Goal: Task Accomplishment & Management: Complete application form

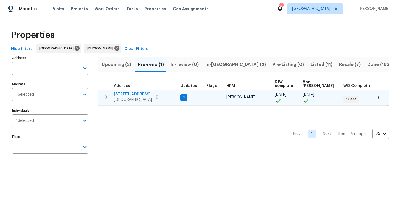
click at [184, 97] on span "1" at bounding box center [184, 97] width 6 height 5
click at [107, 100] on button "button" at bounding box center [106, 97] width 11 height 11
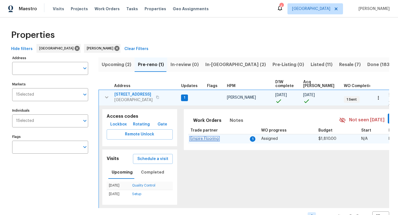
click at [208, 140] on span "Empire Flooring" at bounding box center [205, 139] width 28 height 4
click at [105, 97] on icon "button" at bounding box center [106, 97] width 7 height 7
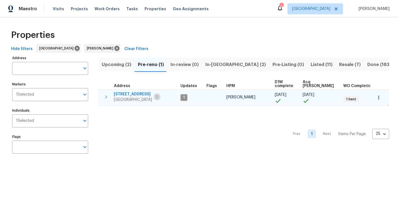
click at [160, 97] on button "button" at bounding box center [157, 97] width 7 height 8
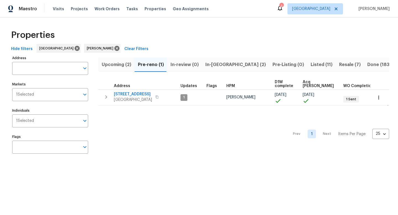
click at [209, 64] on span "In-reno (2)" at bounding box center [236, 65] width 61 height 8
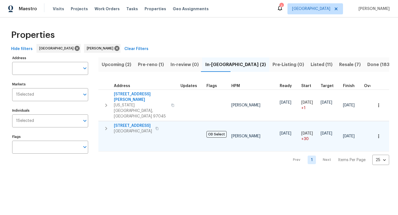
click at [159, 127] on icon "button" at bounding box center [156, 128] width 3 height 3
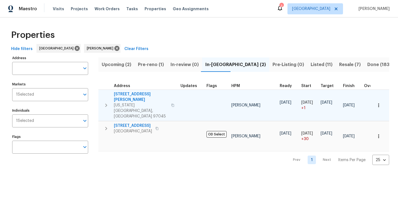
click at [171, 104] on icon "button" at bounding box center [172, 105] width 3 height 3
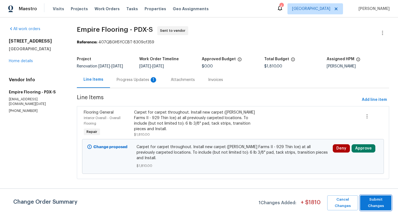
click at [379, 198] on span "Submit Changes" at bounding box center [376, 203] width 26 height 13
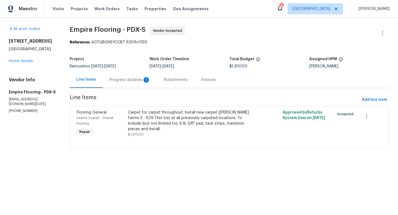
click at [137, 80] on div "Progress Updates 1" at bounding box center [130, 80] width 41 height 6
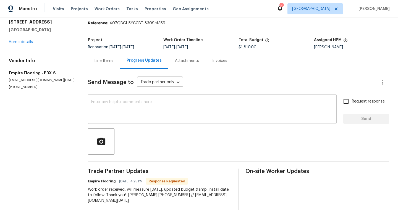
scroll to position [23, 0]
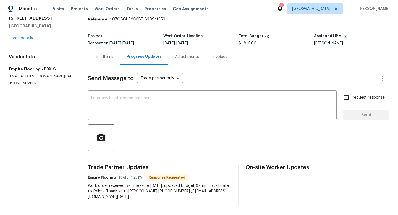
click at [20, 40] on div "14308 SE 7th Way Vancouver, WA 98683 Home details" at bounding box center [42, 27] width 66 height 25
click at [20, 37] on link "Home details" at bounding box center [21, 38] width 24 height 4
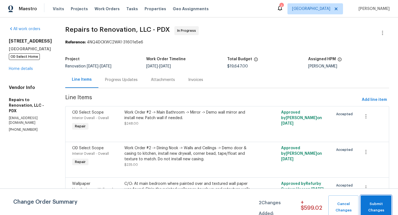
click at [376, 202] on span "Submit Changes" at bounding box center [376, 207] width 25 height 13
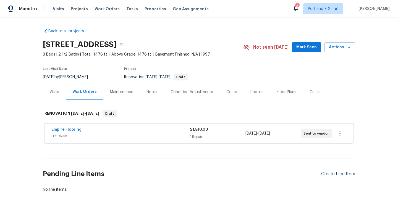
click at [325, 173] on div "Create Line Item" at bounding box center [338, 174] width 34 height 5
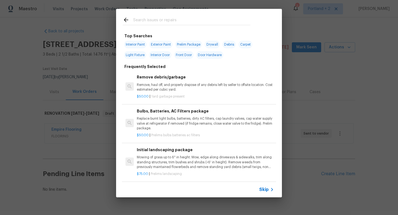
click at [300, 76] on div "Top Searches Interior Paint Exterior Paint Prelim Package Drywall Debris Carpet…" at bounding box center [199, 103] width 398 height 206
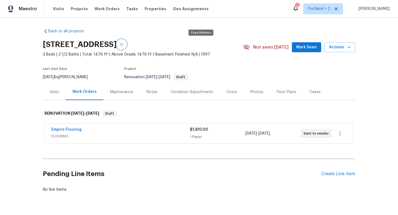
click at [123, 46] on icon "button" at bounding box center [121, 44] width 3 height 3
click at [336, 175] on div "Create Line Item" at bounding box center [338, 174] width 34 height 5
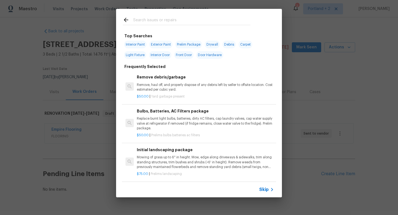
click at [172, 23] on input "text" at bounding box center [191, 21] width 117 height 8
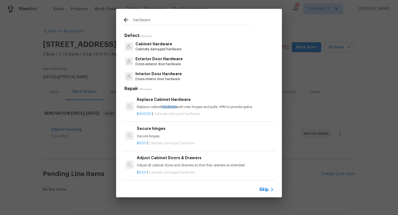
type input "hardware"
click at [175, 63] on p "Doors exterior door hardware" at bounding box center [159, 64] width 47 height 5
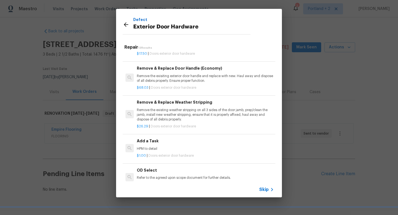
scroll to position [97, 0]
click at [181, 76] on p "Remove the exisiting exterior door handle and replace with new. Haul away and d…" at bounding box center [205, 77] width 137 height 9
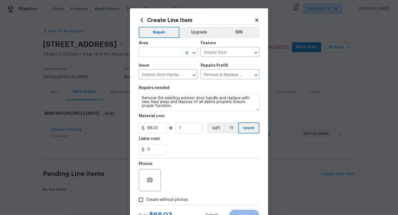
click at [150, 51] on input "text" at bounding box center [160, 52] width 43 height 9
click at [148, 74] on li "Interior Overall" at bounding box center [168, 74] width 59 height 9
type input "Interior Overall"
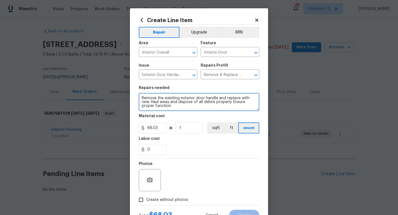
click at [140, 99] on textarea "Remove the exisiting exterior door handle and replace with new. Haul away and d…" at bounding box center [199, 102] width 121 height 18
click at [172, 103] on textarea "FRONT AND BACK DOOR - INSTALL NEW PASSAGE KNOB Remove the exisiting exterior do…" at bounding box center [199, 102] width 121 height 18
type textarea "FRONT AND BACK DOOR - INSTALL NEW PASSAGE KNOB Remove the existing exterior doo…"
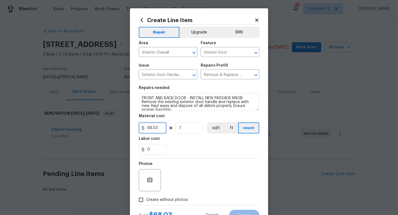
click at [149, 131] on input "68.03" at bounding box center [153, 128] width 28 height 11
type input "38.03"
click at [198, 130] on input "1" at bounding box center [189, 128] width 28 height 11
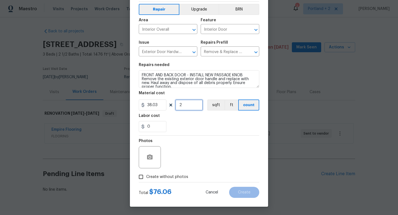
type input "2"
click at [154, 177] on span "Create without photos" at bounding box center [167, 177] width 42 height 6
click at [146, 177] on input "Create without photos" at bounding box center [141, 177] width 11 height 11
checkbox input "true"
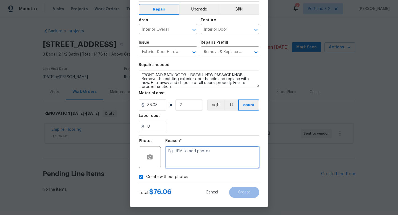
click at [199, 165] on textarea at bounding box center [212, 157] width 94 height 22
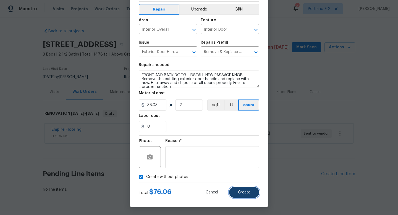
click at [248, 195] on button "Create" at bounding box center [244, 192] width 30 height 11
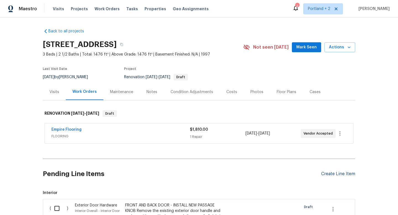
click at [348, 173] on div "Create Line Item" at bounding box center [338, 174] width 34 height 5
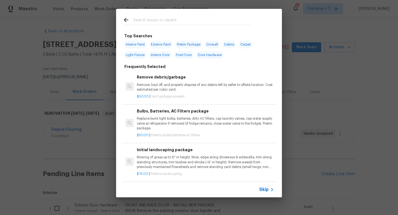
click at [165, 22] on input "text" at bounding box center [191, 21] width 117 height 8
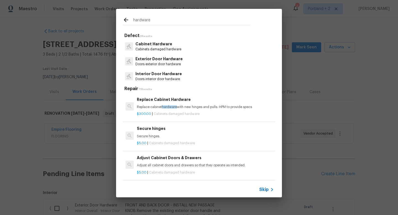
type input "hardware"
click at [174, 65] on p "Doors exterior door hardware" at bounding box center [159, 64] width 47 height 5
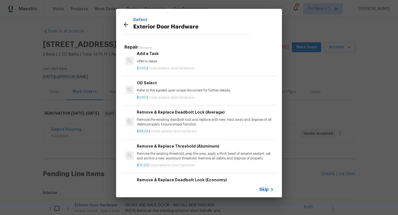
scroll to position [225, 0]
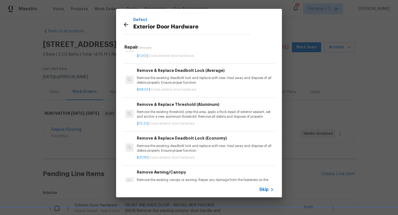
click at [194, 73] on h6 "Remove & Replace Deadbolt Lock (Average)" at bounding box center [205, 70] width 137 height 6
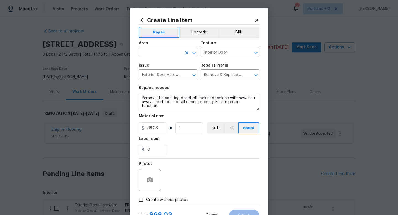
click at [152, 51] on input "text" at bounding box center [160, 52] width 43 height 9
click at [143, 75] on li "Interior Overall" at bounding box center [168, 74] width 59 height 9
type input "Interior Overall"
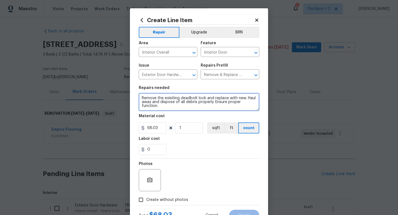
click at [142, 99] on textarea "Remove the exisiting deadbolt lock and replace with new. Haul away and dispose …" at bounding box center [199, 102] width 121 height 18
click at [196, 103] on textarea "FRONT AND BACK DOOR - DRILL NEW HOLE AND INSTALL DEADBOLTS Remove the exisiting…" at bounding box center [199, 102] width 121 height 18
type textarea "FRONT AND BACK DOOR - DRILL NEW HOLE AND INSTALL DEADBOLTS Remove the existing …"
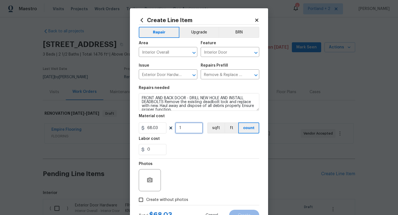
click at [183, 128] on input "1" at bounding box center [189, 128] width 28 height 11
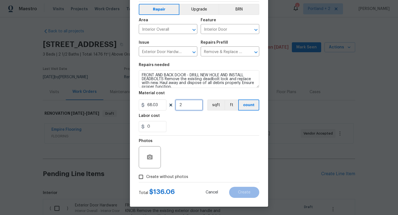
type input "2"
click at [156, 128] on input "0" at bounding box center [153, 126] width 28 height 11
type input "75"
click at [144, 176] on input "Create without photos" at bounding box center [141, 177] width 11 height 11
checkbox input "true"
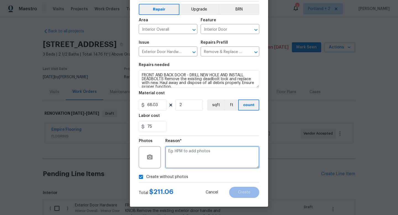
click at [193, 155] on textarea at bounding box center [212, 157] width 94 height 22
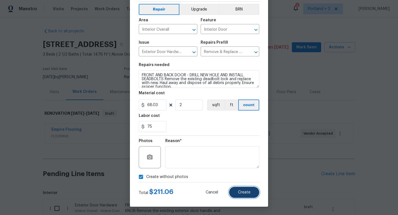
click at [237, 191] on button "Create" at bounding box center [244, 192] width 30 height 11
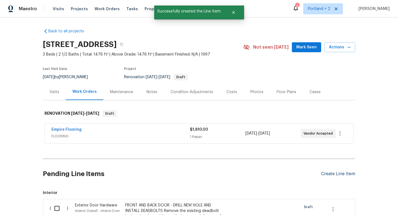
click at [327, 174] on div "Create Line Item" at bounding box center [338, 174] width 34 height 5
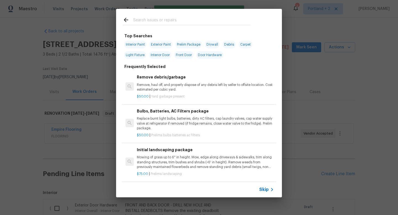
click at [173, 22] on input "text" at bounding box center [191, 21] width 117 height 8
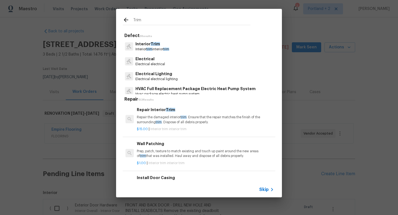
type input "Trim"
click at [159, 48] on p "Interior trim interior trim" at bounding box center [153, 49] width 34 height 5
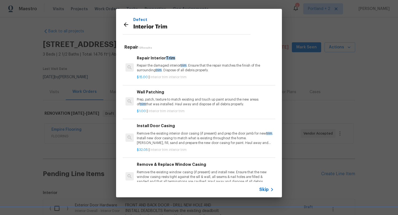
click at [180, 69] on p "Repair the damaged interior trim . Ensure that the repair matches the finish of…" at bounding box center [205, 67] width 137 height 9
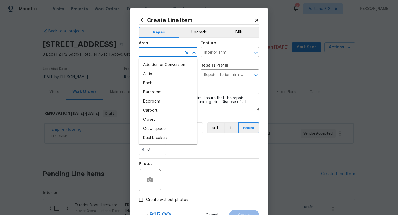
click at [166, 50] on input "text" at bounding box center [160, 52] width 43 height 9
type input "I"
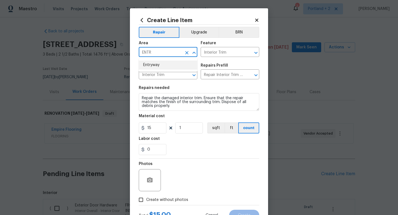
click at [165, 65] on li "Entryway" at bounding box center [168, 65] width 59 height 9
type input "Entryway"
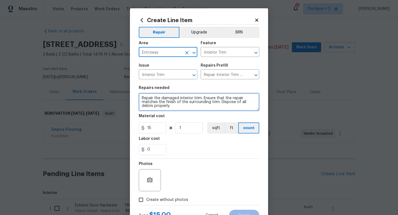
click at [141, 96] on textarea "Repair the damaged interior trim. Ensure that the repair matches the finish of …" at bounding box center [199, 102] width 121 height 18
click at [191, 99] on textarea "AT FRONT DOOR, REPLACE TRIM AND PAINT WHITE Repair the damaged interior trim. E…" at bounding box center [199, 102] width 121 height 18
type textarea "AT FRONT DOOR, REPLACE DOOR TRIM AND PAINT WHITE Repair the damaged interior tr…"
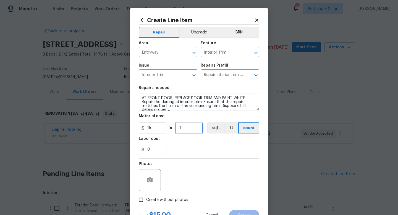
click at [183, 131] on input "1" at bounding box center [189, 128] width 28 height 11
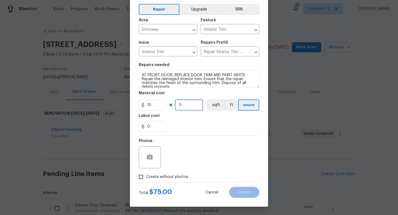
type input "5"
click at [157, 172] on label "Create without photos" at bounding box center [162, 177] width 53 height 11
click at [146, 172] on input "Create without photos" at bounding box center [141, 177] width 11 height 11
checkbox input "true"
click at [201, 142] on div "Reason*" at bounding box center [212, 142] width 94 height 7
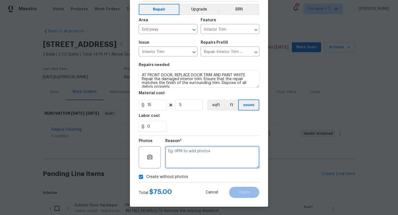
click at [200, 152] on textarea at bounding box center [212, 157] width 94 height 22
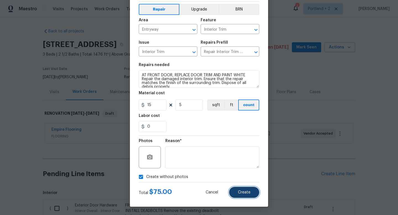
click at [243, 191] on span "Create" at bounding box center [244, 193] width 12 height 4
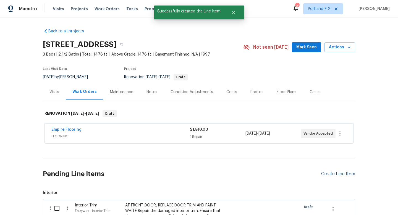
click at [329, 174] on div "Create Line Item" at bounding box center [338, 174] width 34 height 5
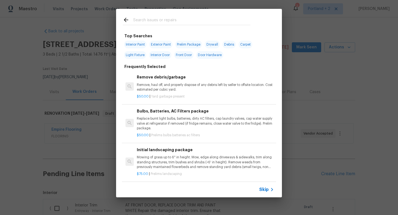
click at [145, 19] on input "text" at bounding box center [191, 21] width 117 height 8
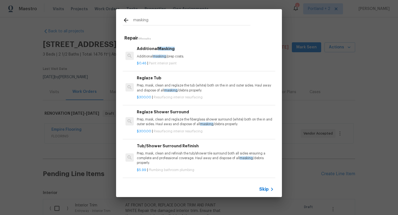
type input "masking"
click at [152, 50] on h6 "Additional Masking" at bounding box center [205, 49] width 137 height 6
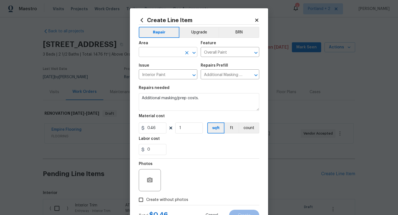
click at [153, 53] on input "text" at bounding box center [160, 52] width 43 height 9
click at [149, 77] on li "Interior Overall" at bounding box center [168, 74] width 59 height 9
type input "Interior Overall"
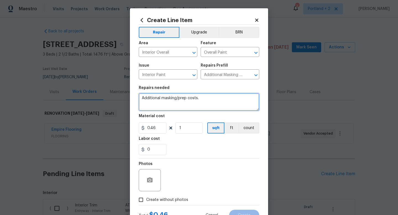
click at [143, 95] on textarea "Additional masking/prep costs." at bounding box center [199, 102] width 121 height 18
type textarea "COVER ALL HARD SURFACE FLOORING - Additional masking/prep costs."
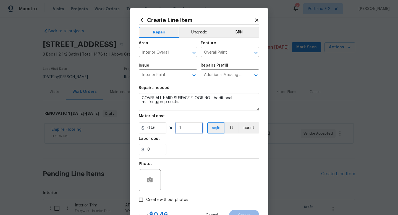
click at [193, 128] on input "1" at bounding box center [189, 128] width 28 height 11
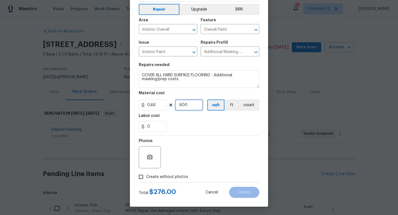
type input "600"
click at [152, 177] on span "Create without photos" at bounding box center [167, 177] width 42 height 6
click at [146, 177] on input "Create without photos" at bounding box center [141, 177] width 11 height 11
checkbox input "true"
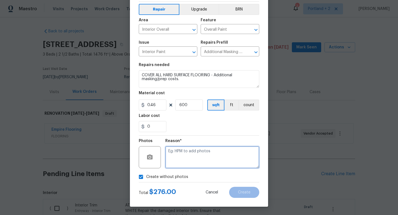
click at [209, 161] on textarea at bounding box center [212, 157] width 94 height 22
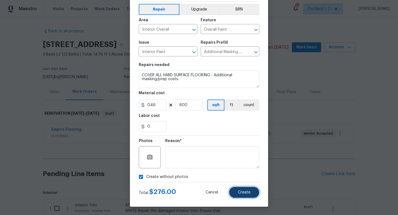
click at [254, 195] on button "Create" at bounding box center [244, 192] width 30 height 11
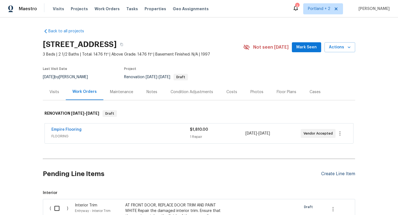
click at [330, 173] on div "Create Line Item" at bounding box center [338, 174] width 34 height 5
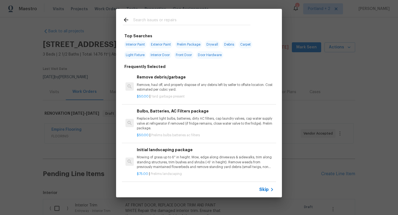
click at [154, 23] on input "text" at bounding box center [191, 21] width 117 height 8
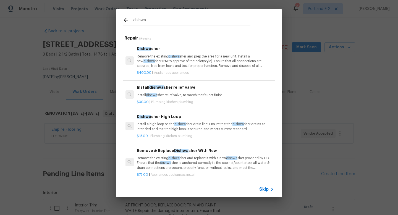
scroll to position [3, 0]
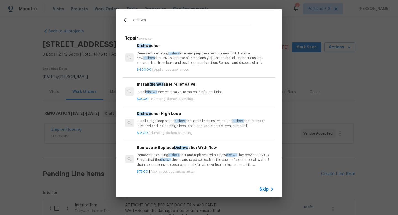
type input "dishwa"
click at [217, 161] on p "Remove the existing dishwa sher and replace it with a new dishwa sher provided …" at bounding box center [205, 160] width 137 height 14
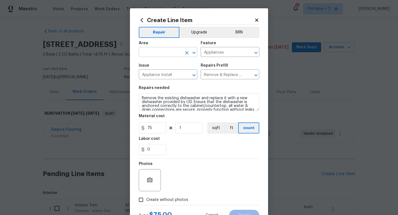
click at [157, 54] on input "text" at bounding box center [160, 52] width 43 height 9
click at [154, 64] on li "Kitchen" at bounding box center [168, 65] width 59 height 9
type input "Kitchen"
click at [147, 199] on span "Create without photos" at bounding box center [167, 200] width 42 height 6
click at [146, 199] on input "Create without photos" at bounding box center [141, 200] width 11 height 11
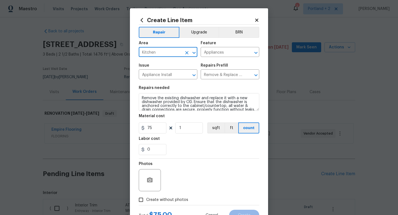
checkbox input "true"
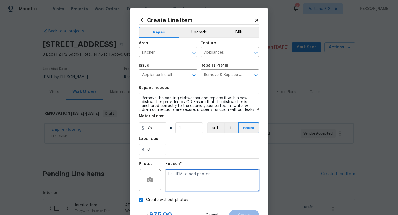
click at [186, 189] on textarea at bounding box center [212, 180] width 94 height 22
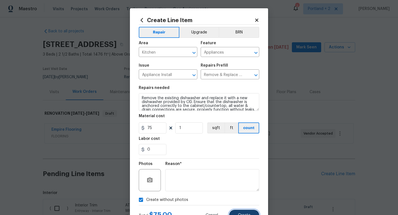
click at [253, 213] on button "Create" at bounding box center [244, 215] width 30 height 11
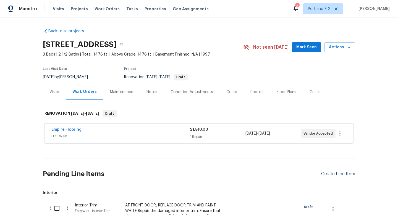
click at [338, 174] on div "Create Line Item" at bounding box center [338, 174] width 34 height 5
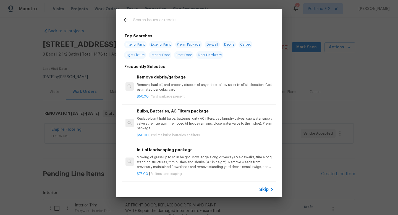
click at [173, 18] on input "text" at bounding box center [191, 21] width 117 height 8
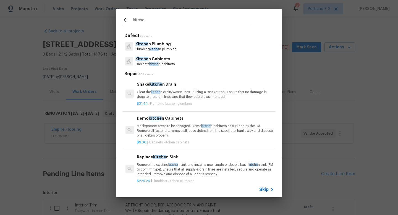
type input "kitche"
click at [167, 62] on p "Cabinets kitche n cabinets" at bounding box center [155, 64] width 39 height 5
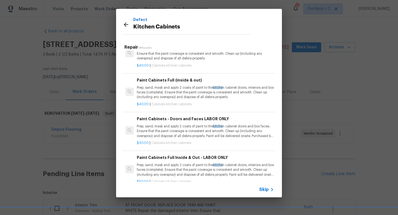
scroll to position [96, 0]
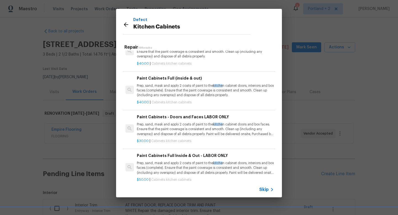
click at [178, 93] on p "Prep, sand, mask and apply 2 coats of paint to the kitche n cabinet doors, inte…" at bounding box center [205, 91] width 137 height 14
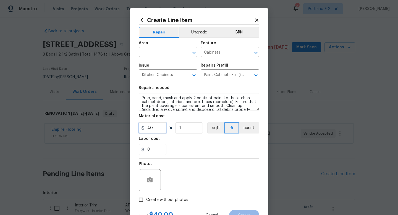
click at [149, 129] on input "40" at bounding box center [153, 128] width 28 height 11
click at [142, 20] on icon at bounding box center [142, 20] width 6 height 6
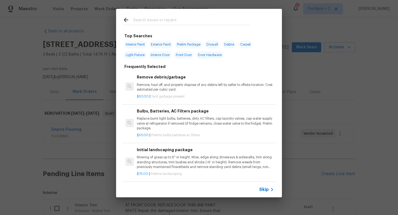
click at [170, 22] on input "text" at bounding box center [191, 21] width 117 height 8
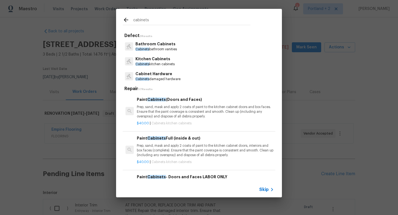
type input "cabinets"
click at [173, 62] on p "Cabinets kitchen cabinets" at bounding box center [155, 64] width 39 height 5
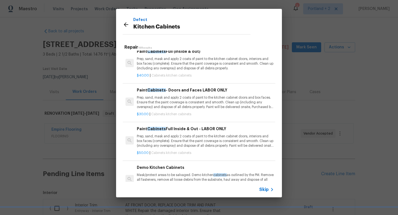
scroll to position [46, 0]
click at [191, 138] on p "Prep, sand, mask and apply 2 coats of paint to the kitchen cabinet doors, inter…" at bounding box center [205, 141] width 137 height 14
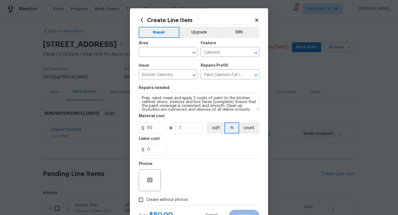
click at [148, 58] on span "Area ​" at bounding box center [168, 49] width 59 height 22
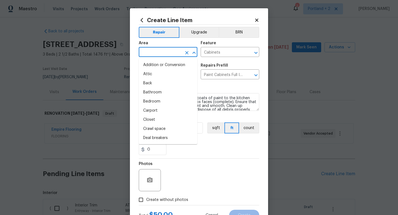
click at [149, 54] on input "text" at bounding box center [160, 52] width 43 height 9
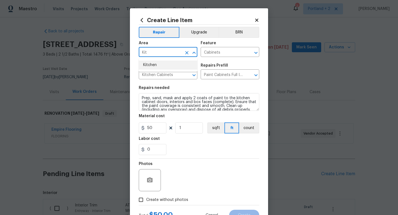
click at [146, 66] on li "Kitchen" at bounding box center [168, 65] width 59 height 9
type input "Kitchen"
click at [138, 96] on div "Create Line Item Repair Upgrade BRN Area Kitchen ​ Feature Cabinets ​ Issue Kit…" at bounding box center [199, 119] width 138 height 222
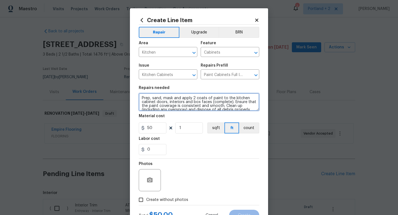
click at [140, 100] on textarea "Prep, sand, mask and apply 2 coats of paint to the kitchen cabinet doors, inter…" at bounding box center [199, 102] width 121 height 18
type textarea "PAINT KITCHEN CABS WHITE: OD TO ORDER PAINT Prep, sand, mask and apply 2 coats …"
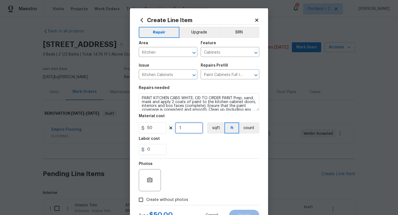
click at [185, 130] on input "1" at bounding box center [189, 128] width 28 height 11
type input "22"
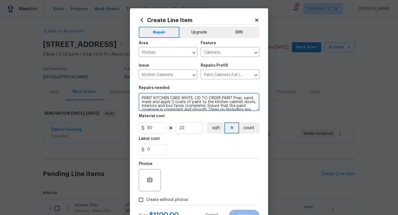
click at [235, 99] on textarea "PAINT KITCHEN CABS WHITE: OD TO ORDER PAINT Prep, sand, mask and apply 2 coats …" at bounding box center [199, 102] width 121 height 18
type textarea "PAINT KITCHEN CABS WHITE: OD TO ORDER PAINT 22LF Prep, sand, mask and apply 2 c…"
click at [176, 155] on div "0" at bounding box center [199, 149] width 121 height 11
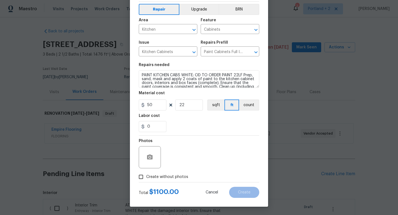
click at [142, 178] on input "Create without photos" at bounding box center [141, 177] width 11 height 11
checkbox input "true"
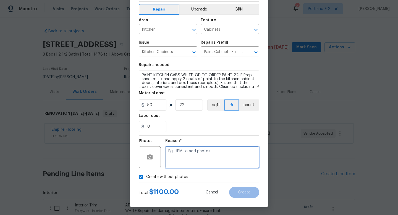
click at [186, 159] on textarea at bounding box center [212, 157] width 94 height 22
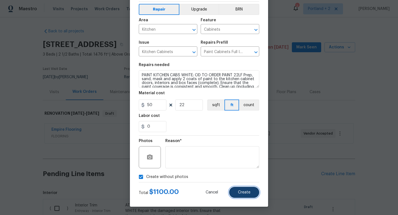
click at [253, 191] on button "Create" at bounding box center [244, 192] width 30 height 11
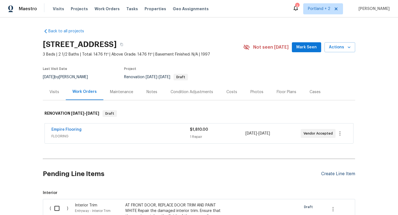
click at [329, 173] on div "Create Line Item" at bounding box center [338, 174] width 34 height 5
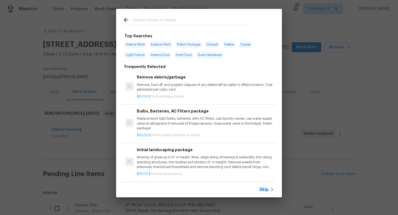
click at [166, 20] on input "text" at bounding box center [191, 21] width 117 height 8
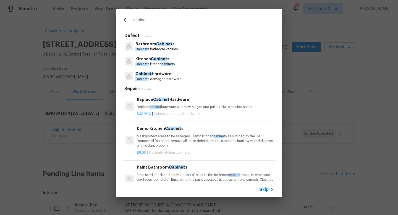
type input "cabinet"
click at [174, 59] on p "Kitchen Cabinet s" at bounding box center [155, 59] width 39 height 6
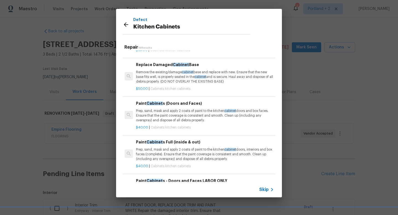
scroll to position [341, 1]
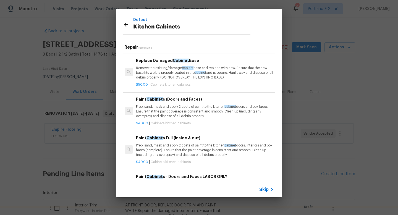
click at [173, 69] on p "Remove the existing/damage cabinet base and replace with new. Ensure that the n…" at bounding box center [204, 73] width 137 height 14
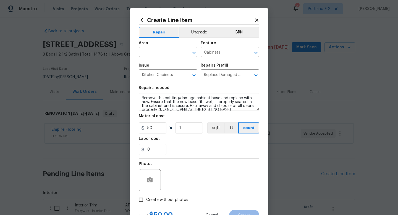
scroll to position [4, 0]
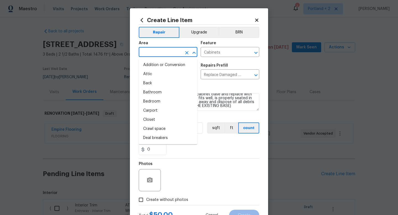
click at [162, 53] on input "text" at bounding box center [160, 52] width 43 height 9
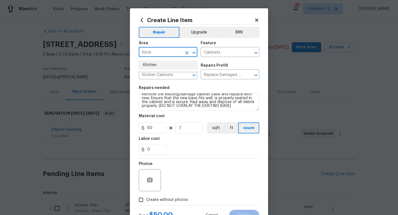
click at [148, 63] on li "Kitchen" at bounding box center [168, 65] width 59 height 9
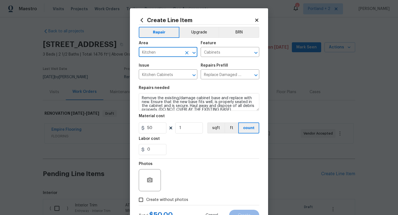
type input "Kitchen"
click at [141, 100] on textarea "Remove the existing/damage cabinet base and replace with new. Ensure that the n…" at bounding box center [199, 102] width 121 height 18
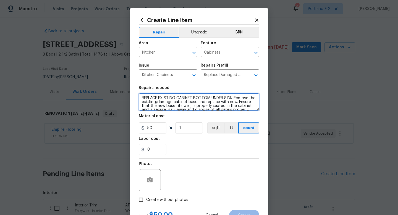
type textarea "REPLACE EXISTING CABINET BOTTOM UNDER SINK Remove the existing/damage cabinet b…"
click at [155, 200] on span "Create without photos" at bounding box center [167, 200] width 42 height 6
click at [146, 200] on input "Create without photos" at bounding box center [141, 200] width 11 height 11
checkbox input "true"
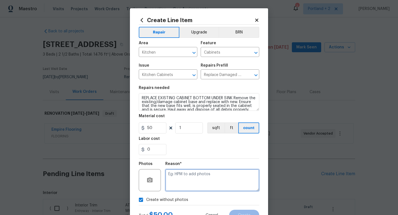
click at [199, 177] on textarea at bounding box center [212, 180] width 94 height 22
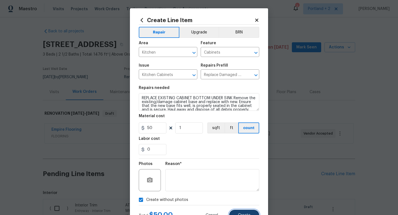
click at [250, 215] on span "Create" at bounding box center [244, 216] width 12 height 4
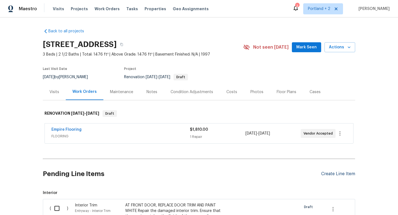
click at [346, 173] on div "Create Line Item" at bounding box center [338, 174] width 34 height 5
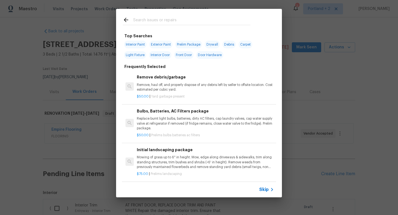
click at [183, 19] on input "text" at bounding box center [191, 21] width 117 height 8
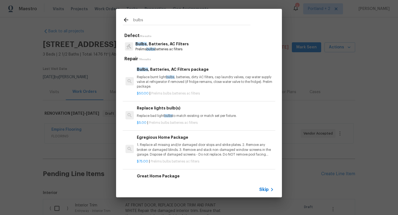
type input "bulbs"
click at [185, 46] on div "Bulbs , Batteries, AC Filters Prelims bulbs batteries ac filters" at bounding box center [199, 46] width 153 height 15
click at [172, 47] on p "Prelims bulbs batteries ac filters" at bounding box center [162, 49] width 53 height 5
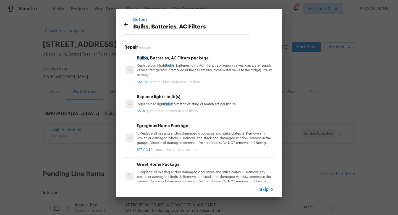
click at [186, 98] on h6 "Replace lights bulb(s)" at bounding box center [205, 97] width 137 height 6
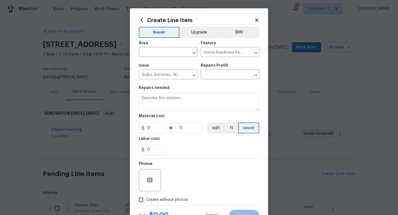
type input "Replace lights bulb(s) $5.00"
type textarea "Replace bad light bulbs to match existing or match set per fixture."
type input "5"
type input "1"
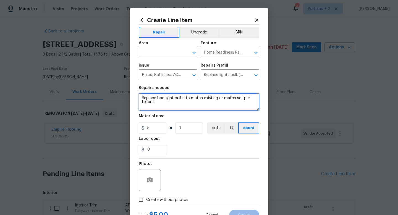
drag, startPoint x: 163, startPoint y: 104, endPoint x: 137, endPoint y: 94, distance: 28.4
click at [136, 94] on div "Create Line Item Repair Upgrade BRN Area ​ Feature Home Readiness Packages ​ Is…" at bounding box center [199, 119] width 138 height 222
type textarea "H"
type textarea "In bathrooms, replace heat bulbs and ensure proper operation"
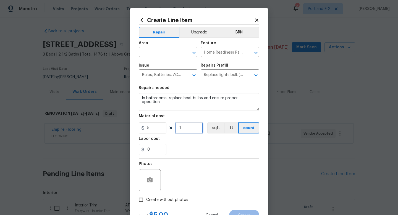
click at [183, 130] on input "1" at bounding box center [189, 128] width 28 height 11
type input "3"
click at [148, 129] on input "5" at bounding box center [153, 128] width 28 height 11
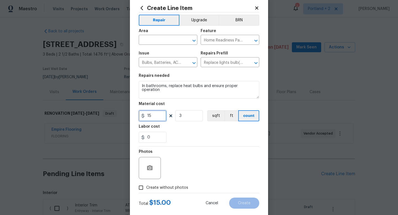
type input "15"
click at [161, 139] on input "0" at bounding box center [153, 137] width 28 height 11
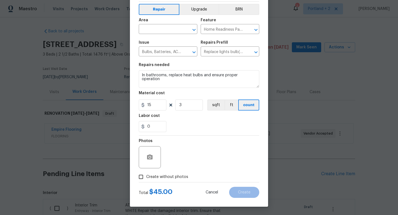
click at [149, 176] on span "Create without photos" at bounding box center [167, 177] width 42 height 6
click at [146, 176] on input "Create without photos" at bounding box center [141, 177] width 11 height 11
checkbox input "true"
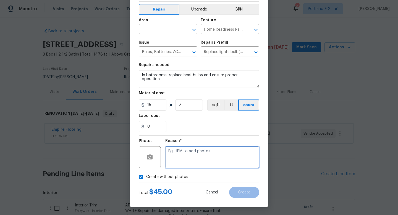
click at [191, 159] on textarea at bounding box center [212, 157] width 94 height 22
click at [154, 27] on input "text" at bounding box center [160, 29] width 43 height 9
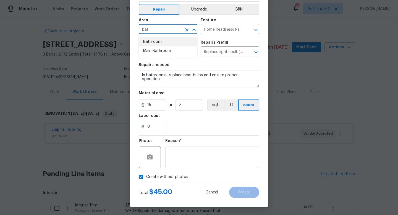
click at [151, 42] on li "Bathroom" at bounding box center [168, 41] width 59 height 9
type input "Bathroom"
click at [250, 189] on button "Create" at bounding box center [244, 192] width 30 height 11
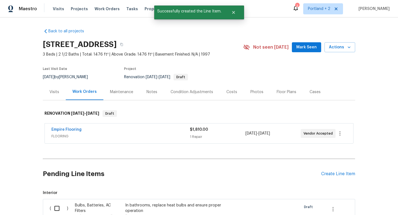
click at [331, 171] on div "Pending Line Items Create Line Item" at bounding box center [199, 174] width 313 height 26
click at [329, 173] on div "Create Line Item" at bounding box center [338, 174] width 34 height 5
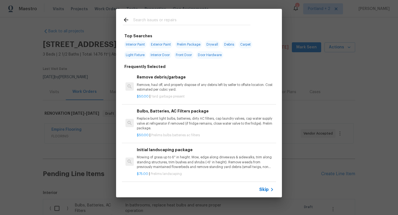
click at [172, 21] on input "text" at bounding box center [191, 21] width 117 height 8
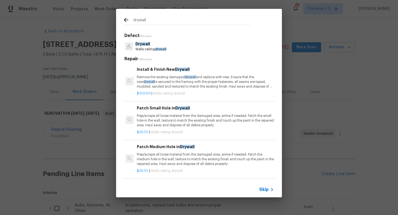
type input "drywall"
click at [150, 48] on p "Walls ceiling drywall" at bounding box center [151, 49] width 31 height 5
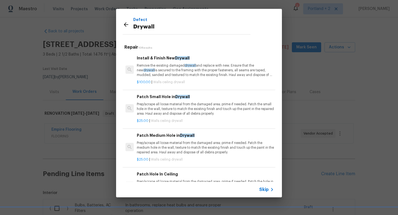
click at [167, 116] on p "Prep/scrape all loose material from the damaged area; prime if needed. Patch th…" at bounding box center [205, 109] width 137 height 14
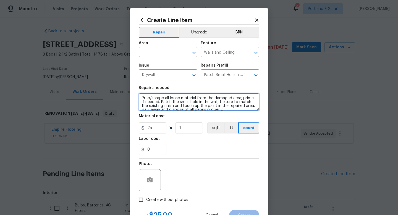
click at [141, 99] on textarea "Prep/scrape all loose material from the damaged area; prime if needed. Patch th…" at bounding box center [199, 102] width 121 height 18
type textarea "REMOVE ALL HOOKS AND ITEMS FROM WALLS PRIOR TO PAINT Prep/scrape all loose mate…"
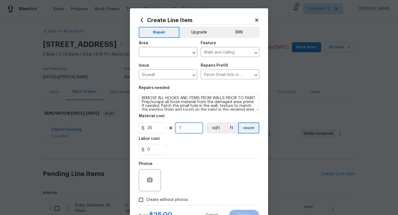
click at [185, 131] on input "1" at bounding box center [189, 128] width 28 height 11
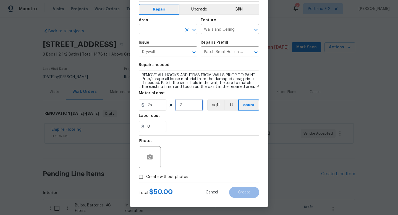
type input "2"
click at [157, 29] on input "text" at bounding box center [160, 29] width 43 height 9
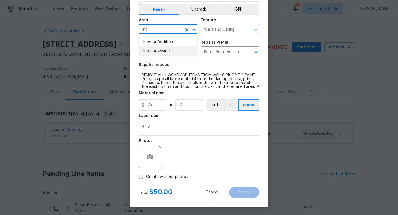
click at [150, 52] on li "Interior Overall" at bounding box center [168, 50] width 59 height 9
type input "Interior Overall"
click at [142, 178] on input "Create without photos" at bounding box center [141, 177] width 11 height 11
checkbox input "true"
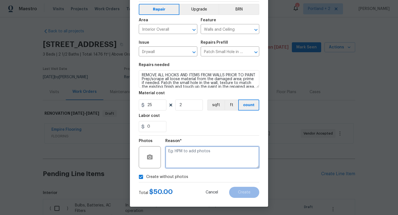
click at [181, 162] on textarea at bounding box center [212, 157] width 94 height 22
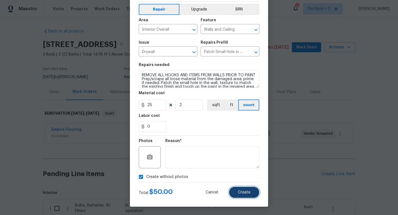
click at [242, 190] on button "Create" at bounding box center [244, 192] width 30 height 11
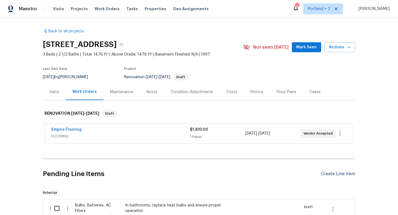
click at [339, 174] on div "Create Line Item" at bounding box center [338, 174] width 34 height 5
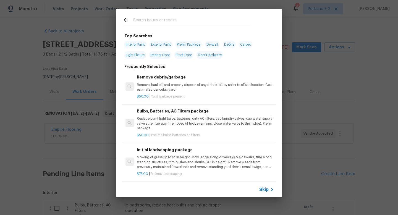
click at [146, 22] on input "text" at bounding box center [191, 21] width 117 height 8
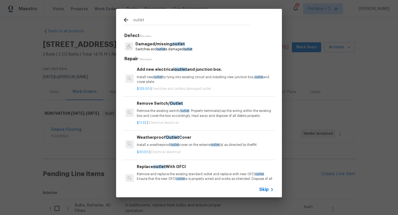
type input "outlet"
click at [167, 49] on p "Switches and outlet s damaged outlet" at bounding box center [164, 49] width 57 height 5
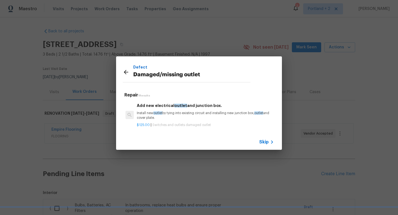
click at [127, 72] on icon at bounding box center [126, 72] width 7 height 7
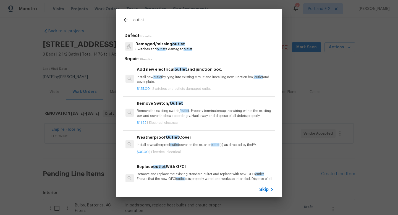
click at [188, 113] on p "Remove the existing switch/ outlet . Properly terminate/cap the wiring within t…" at bounding box center [205, 113] width 137 height 9
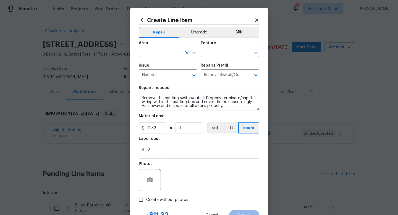
click at [157, 52] on input "text" at bounding box center [160, 52] width 43 height 9
click at [156, 64] on li "Hallway" at bounding box center [168, 65] width 59 height 9
type input "Hallway"
click at [232, 45] on div "Feature" at bounding box center [230, 44] width 59 height 7
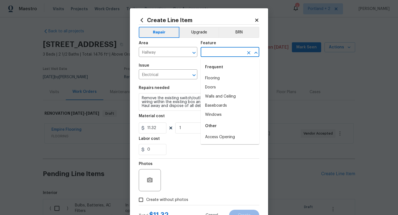
click at [232, 48] on input "text" at bounding box center [222, 52] width 43 height 9
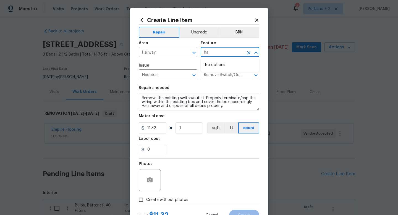
type input "h"
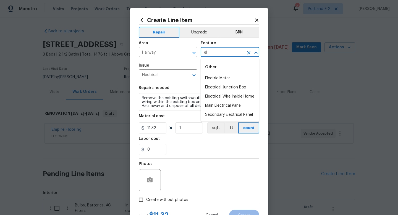
type input "e"
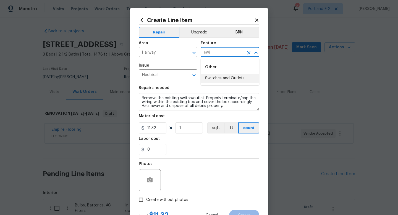
click at [222, 79] on li "Switches and Outlets" at bounding box center [230, 78] width 59 height 9
type input "Switches and Outlets"
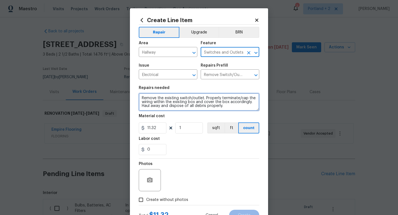
click at [142, 97] on textarea "Remove the existing switch/outlet. Properly terminate/cap the wiring within the…" at bounding box center [199, 102] width 121 height 18
type textarea "1 BAD OUTLET IN HALL ACROSS FROM LAUNDRY Remove the existing switch/outlet. Pro…"
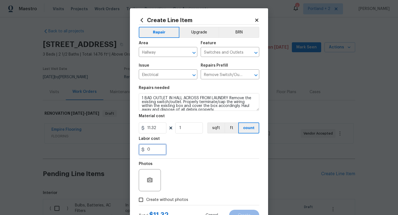
click at [157, 144] on input "0" at bounding box center [153, 149] width 28 height 11
type input "10"
click at [147, 198] on span "Create without photos" at bounding box center [167, 200] width 42 height 6
click at [146, 198] on input "Create without photos" at bounding box center [141, 200] width 11 height 11
checkbox input "true"
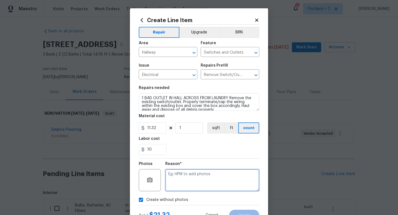
click at [199, 182] on textarea at bounding box center [212, 180] width 94 height 22
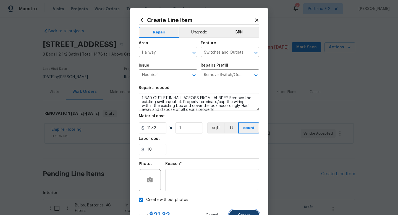
click at [242, 213] on button "Create" at bounding box center [244, 215] width 30 height 11
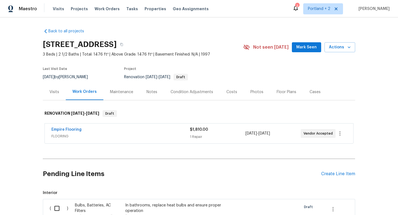
click at [191, 92] on div "Condition Adjustments" at bounding box center [192, 92] width 43 height 6
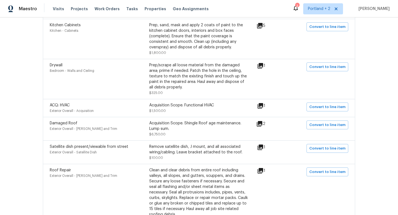
scroll to position [199, 0]
click at [263, 64] on icon at bounding box center [261, 66] width 6 height 6
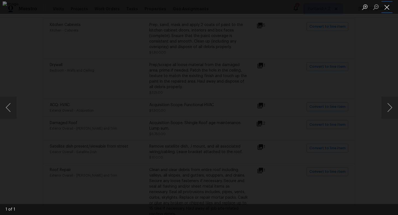
click at [387, 9] on button "Close lightbox" at bounding box center [387, 7] width 11 height 10
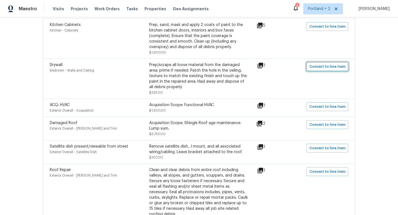
click at [318, 68] on span "Convert to line item" at bounding box center [328, 67] width 36 height 6
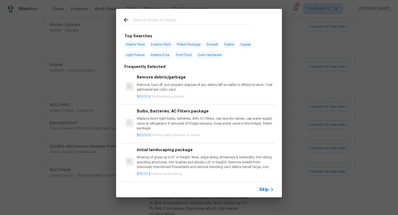
click at [177, 20] on input "text" at bounding box center [191, 21] width 117 height 8
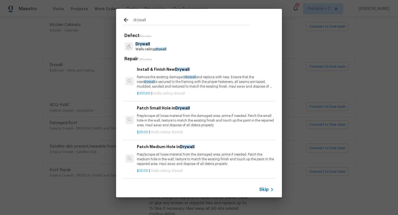
type input "drywall"
click at [163, 49] on span "drywall" at bounding box center [160, 49] width 11 height 3
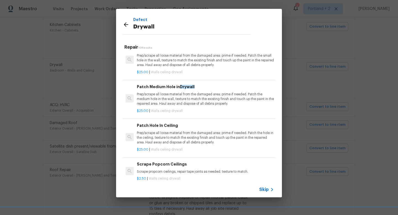
scroll to position [71, 0]
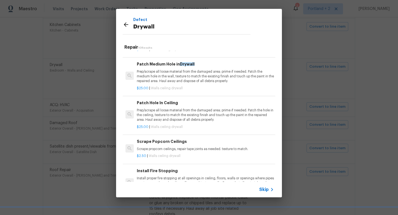
click at [166, 110] on p "Prep/scrape all loose material from the damaged area; prime if needed. Patch th…" at bounding box center [205, 115] width 137 height 14
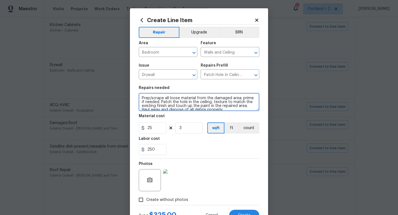
click at [139, 95] on textarea "Prep/scrape all loose material from the damaged area; prime if needed. Patch th…" at bounding box center [199, 102] width 121 height 18
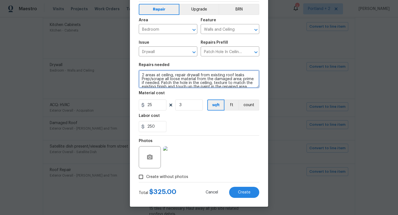
click at [155, 76] on textarea "2 areas at ceiling, repair drywall from existing roof leaks Prep/scrape all loo…" at bounding box center [199, 79] width 121 height 18
type textarea "2 areas upstairs at ceiling, repair drywall from existing roof leaks Prep/scrap…"
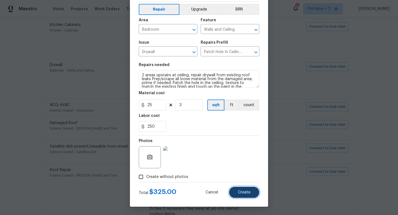
click at [248, 192] on span "Create" at bounding box center [244, 193] width 12 height 4
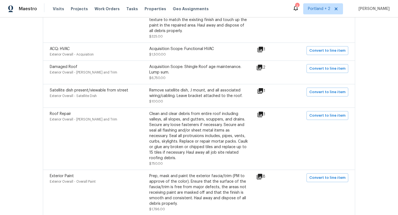
scroll to position [257, 0]
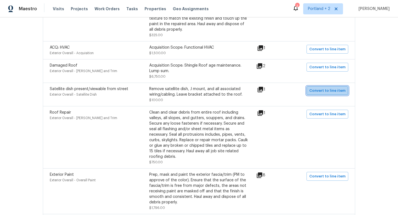
click at [337, 89] on span "Convert to line item" at bounding box center [328, 91] width 36 height 6
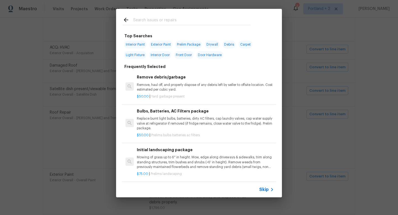
click at [169, 21] on input "text" at bounding box center [191, 21] width 117 height 8
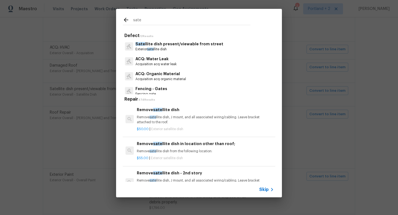
type input "sate"
click at [183, 47] on p "Exterior sate llite dish" at bounding box center [180, 49] width 88 height 5
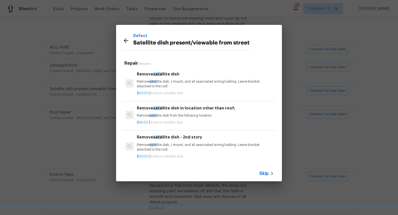
click at [181, 79] on div "Remove sate llite dish Remove sate llite dish, J mount, and all associated wiri…" at bounding box center [205, 80] width 137 height 18
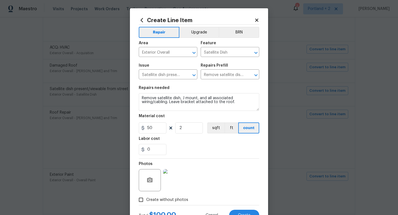
scroll to position [23, 0]
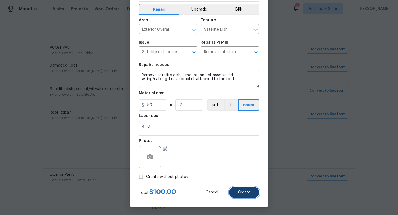
click at [240, 192] on span "Create" at bounding box center [244, 193] width 12 height 4
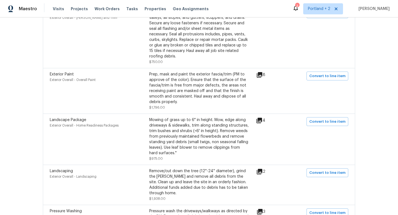
scroll to position [358, 0]
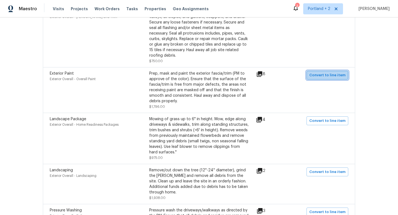
click at [336, 77] on span "Convert to line item" at bounding box center [328, 75] width 36 height 6
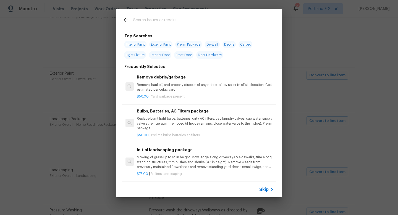
click at [188, 22] on input "text" at bounding box center [191, 21] width 117 height 8
click at [165, 45] on span "Exterior Paint" at bounding box center [160, 45] width 23 height 8
type input "Exterior Paint"
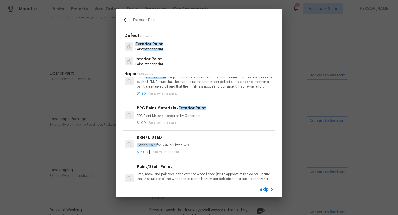
scroll to position [0, 0]
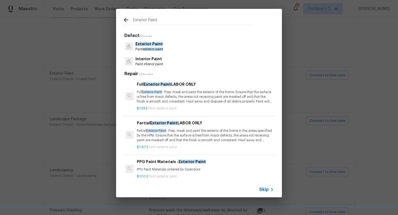
click at [154, 46] on p "Exterior Paint" at bounding box center [150, 44] width 28 height 6
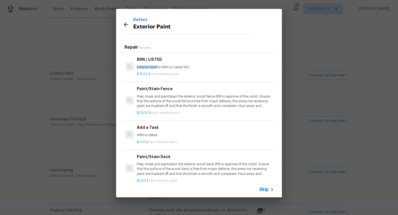
scroll to position [2, 0]
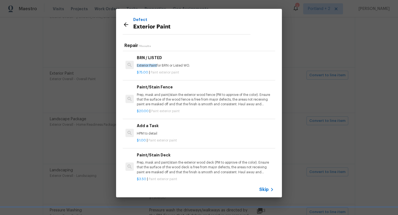
click at [160, 128] on h6 "Add a Task" at bounding box center [205, 126] width 137 height 6
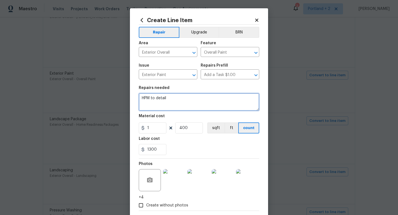
drag, startPoint x: 170, startPoint y: 101, endPoint x: 126, endPoint y: 98, distance: 44.6
click at [126, 98] on div "Create Line Item Repair Upgrade BRN Area Exterior Overall ​ Feature Overall Pai…" at bounding box center [199, 107] width 398 height 215
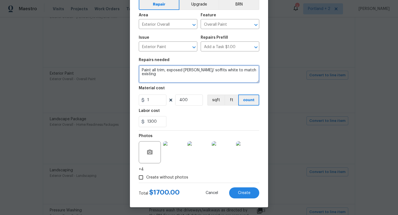
scroll to position [29, 0]
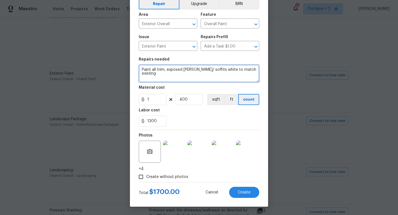
click at [156, 71] on textarea "Paint all trim, exposed eaves/ soffits white to match existing" at bounding box center [199, 74] width 121 height 18
click at [166, 76] on textarea "Paint all wood trim, exposed eaves/ soffits white to match existing" at bounding box center [199, 74] width 121 height 18
type textarea "Paint all wood trim, exposed eaves/ soffits white to match existing. Gutters to…"
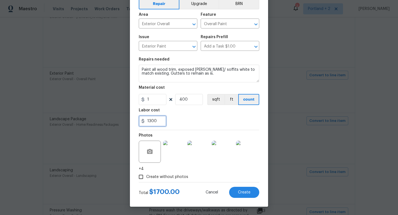
drag, startPoint x: 160, startPoint y: 123, endPoint x: 150, endPoint y: 123, distance: 10.2
click at [150, 123] on input "1300" at bounding box center [153, 121] width 28 height 11
type input "1"
click at [153, 120] on input "1" at bounding box center [153, 121] width 28 height 11
type input "1000"
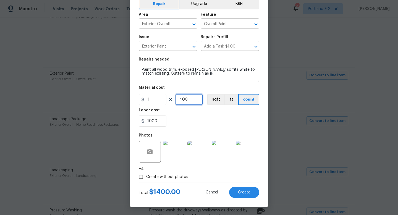
click at [190, 100] on input "400" at bounding box center [189, 99] width 28 height 11
click at [249, 194] on span "Create" at bounding box center [244, 193] width 12 height 4
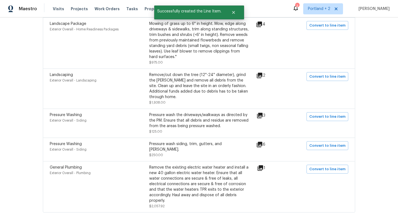
scroll to position [454, 0]
click at [337, 149] on span "Convert to line item" at bounding box center [328, 145] width 36 height 6
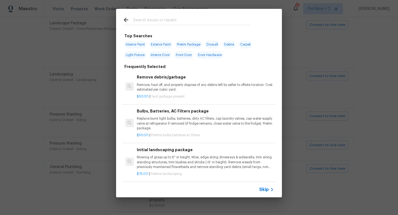
click at [177, 24] on input "text" at bounding box center [191, 21] width 117 height 8
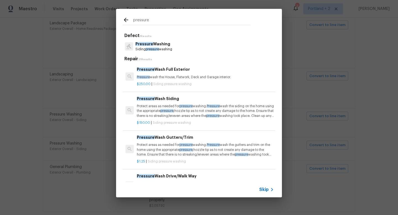
type input "pressure"
click at [164, 46] on p "Pressure Washing" at bounding box center [154, 44] width 37 height 6
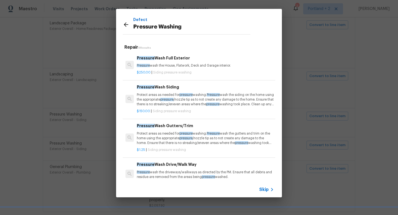
click at [196, 69] on div "$250.00 | Siding pressure washing" at bounding box center [205, 71] width 137 height 7
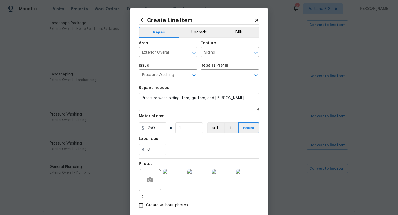
type input "Pressure Wash Full Exterior $250.00"
type textarea "Pressure wash the House, Flatwork, Deck and Garage interior."
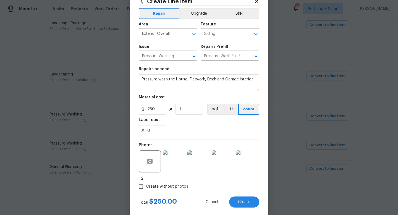
scroll to position [29, 0]
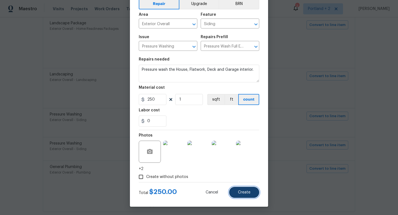
click at [241, 190] on button "Create" at bounding box center [244, 192] width 30 height 11
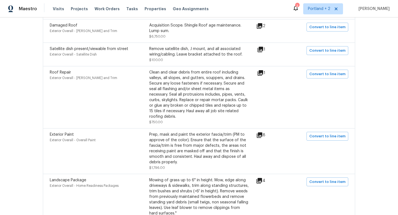
scroll to position [296, 0]
click at [262, 76] on icon at bounding box center [261, 74] width 6 height 6
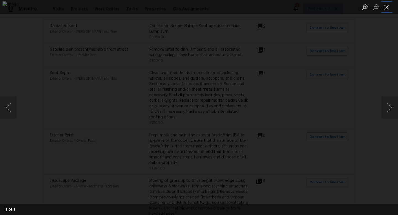
click at [386, 9] on button "Close lightbox" at bounding box center [387, 7] width 11 height 10
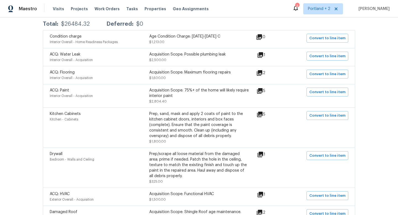
scroll to position [5, 0]
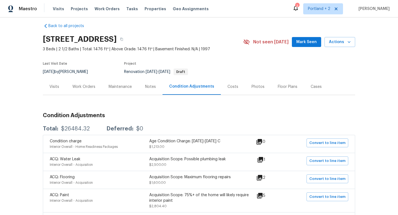
click at [90, 86] on div "Work Orders" at bounding box center [83, 87] width 23 height 6
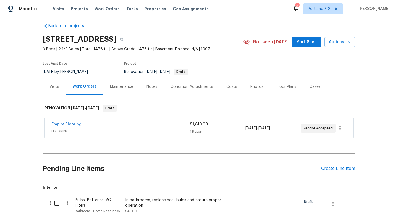
click at [344, 164] on div "Pending Line Items Create Line Item" at bounding box center [199, 169] width 313 height 26
click at [341, 169] on div "Create Line Item" at bounding box center [338, 168] width 34 height 5
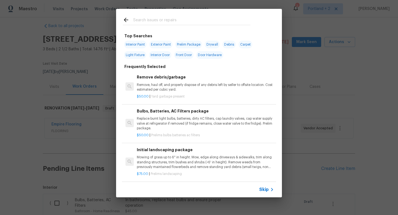
click at [138, 22] on input "text" at bounding box center [191, 21] width 117 height 8
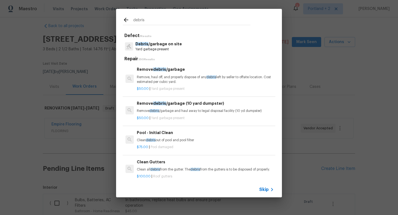
type input "debris"
click at [177, 81] on p "Remove, haul off, and properly dispose of any debris left by seller to offsite …" at bounding box center [205, 79] width 137 height 9
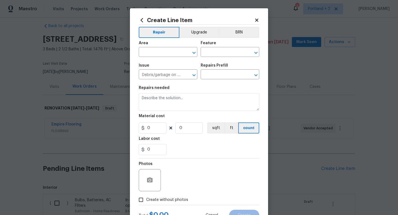
type input "Remove debris/garbage $50.00"
type textarea "Remove, haul off, and properly dispose of any debris left by seller to offsite …"
type input "50"
type input "1"
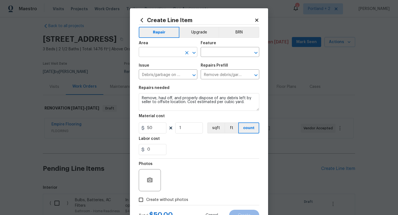
click at [169, 53] on input "text" at bounding box center [160, 52] width 43 height 9
click at [162, 74] on li "Interior Overall" at bounding box center [168, 74] width 59 height 9
type input "Interior Overall"
click at [217, 52] on input "d" at bounding box center [222, 52] width 43 height 9
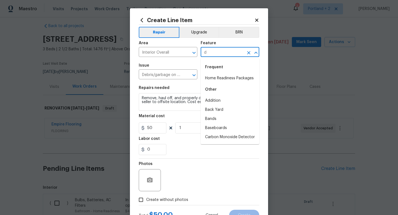
type input "e"
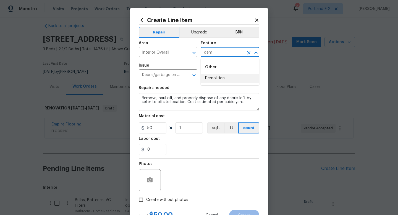
click at [230, 79] on li "Demolition" at bounding box center [230, 78] width 59 height 9
type input "Demolition"
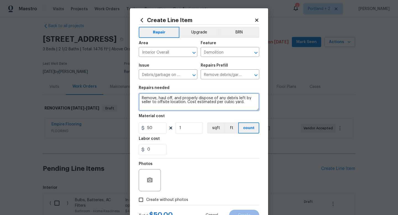
drag, startPoint x: 245, startPoint y: 103, endPoint x: 111, endPoint y: 87, distance: 134.2
click at [111, 87] on div "Create Line Item Repair Upgrade BRN Area Interior Overall ​ Feature Demolition …" at bounding box center [199, 107] width 398 height 215
type textarea "Remove 1 SS refrigerator, microwave, shelving in garage, and all other items le…"
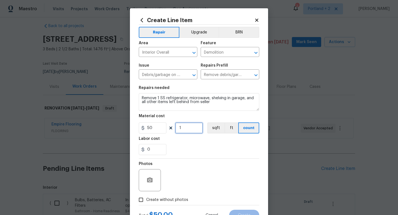
click at [196, 127] on input "1" at bounding box center [189, 128] width 28 height 11
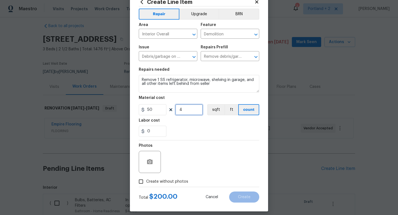
scroll to position [19, 0]
type input "4"
click at [155, 187] on label "Create without photos" at bounding box center [162, 181] width 53 height 11
click at [146, 187] on input "Create without photos" at bounding box center [141, 181] width 11 height 11
checkbox input "true"
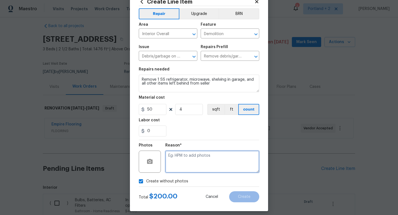
click at [188, 166] on textarea at bounding box center [212, 162] width 94 height 22
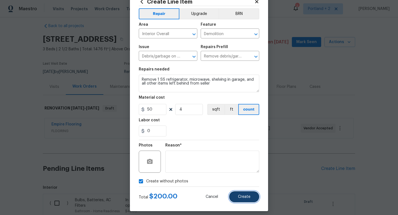
click at [249, 196] on span "Create" at bounding box center [244, 197] width 12 height 4
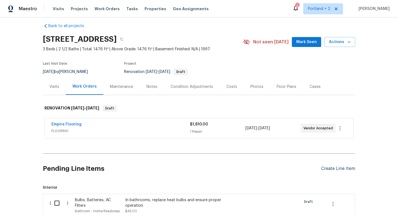
click at [342, 169] on div "Create Line Item" at bounding box center [338, 168] width 34 height 5
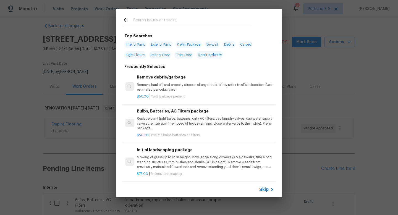
click at [172, 22] on input "text" at bounding box center [191, 21] width 117 height 8
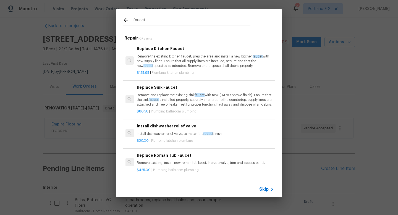
type input "faucet"
click at [175, 54] on p "Remove the existing kitchen faucet, prep the area and install a new kitchen fau…" at bounding box center [205, 61] width 137 height 14
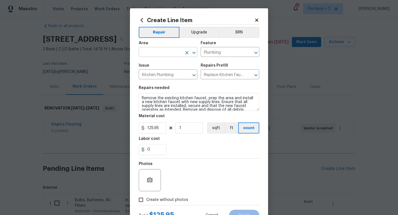
click at [163, 56] on input "text" at bounding box center [160, 52] width 43 height 9
click at [162, 67] on li "Kitchen" at bounding box center [168, 65] width 59 height 9
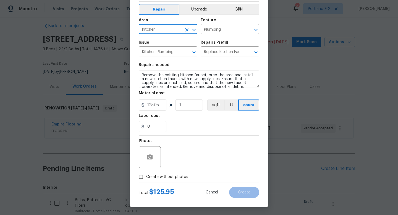
type input "Kitchen"
click at [161, 174] on span "Create without photos" at bounding box center [167, 177] width 42 height 6
click at [146, 174] on input "Create without photos" at bounding box center [141, 177] width 11 height 11
checkbox input "true"
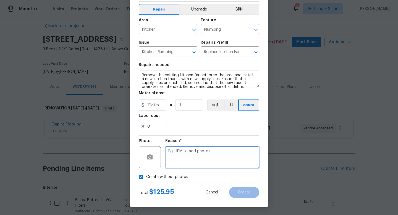
click at [190, 162] on textarea at bounding box center [212, 157] width 94 height 22
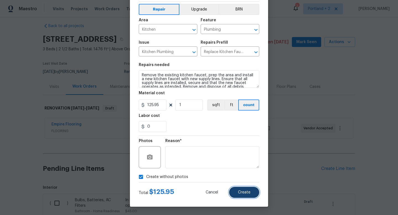
click at [241, 188] on button "Create" at bounding box center [244, 192] width 30 height 11
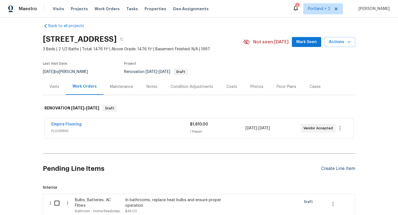
click at [334, 170] on div "Create Line Item" at bounding box center [338, 168] width 34 height 5
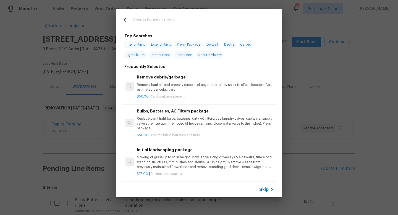
click at [152, 22] on input "text" at bounding box center [191, 21] width 117 height 8
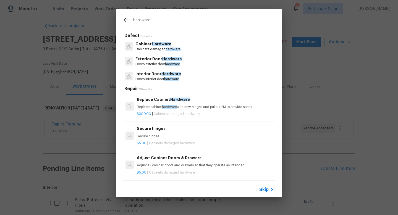
type input "hardware"
click at [163, 50] on p "Cabinets damaged hardware" at bounding box center [158, 49] width 45 height 5
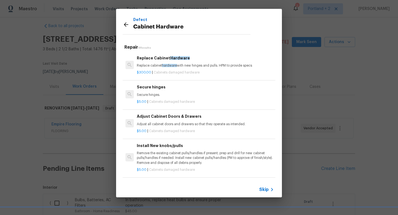
click at [182, 163] on p "Remove the existing cabinet pulls/handles if present; prep and drill for new ca…" at bounding box center [205, 158] width 137 height 14
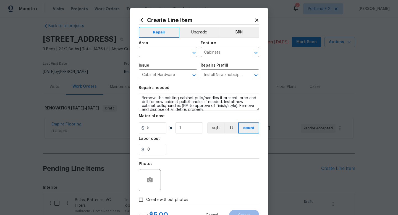
click at [154, 59] on span "Area ​" at bounding box center [168, 49] width 59 height 22
click at [155, 56] on input "text" at bounding box center [160, 52] width 43 height 9
click at [153, 63] on li "Kitchen" at bounding box center [168, 65] width 59 height 9
type input "Kitchen"
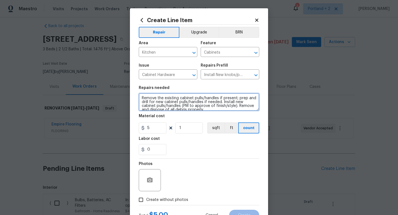
click at [143, 100] on textarea "Remove the existing cabinet pulls/handles if present; prep and drill for new ca…" at bounding box center [199, 102] width 121 height 18
click at [224, 98] on textarea "AT KITCHEN AND BATHROOMS INSTALL NEW CAB PULLS Remove the existing cabinet pull…" at bounding box center [199, 102] width 121 height 18
type textarea "AT KITCHEN AND BATHROOMS INSTALL NEW BRUSHED NICKEL CAB PULLS Remove the existi…"
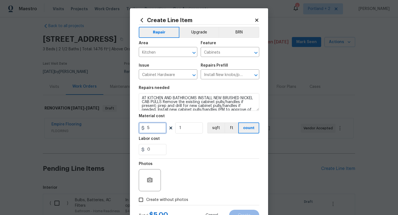
click at [157, 128] on input "5" at bounding box center [153, 128] width 28 height 11
type input "10"
click at [185, 130] on input "1" at bounding box center [189, 128] width 28 height 11
type input "22"
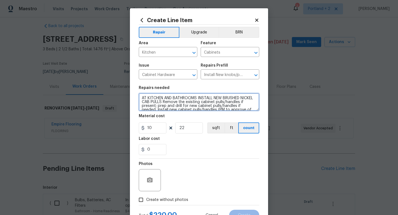
click at [177, 101] on textarea "AT KITCHEN AND BATHROOMS INSTALL NEW BRUSHED NICKEL CAB PULLS Remove the existi…" at bounding box center [199, 102] width 121 height 18
type textarea "AT KITCHEN AND BATHROOMS INSTALL NEW BRUSHED NICKEL CAB PULLS 22 TOTAL Remove t…"
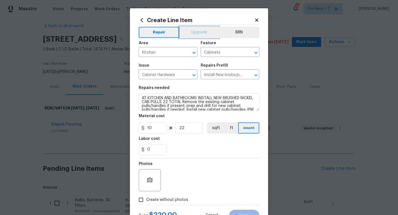
click at [195, 32] on button "Upgrade" at bounding box center [200, 32] width 40 height 11
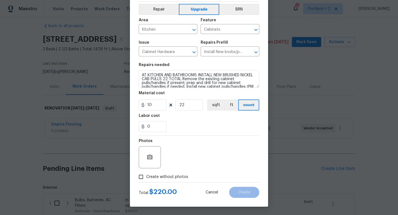
click at [146, 177] on input "Create without photos" at bounding box center [141, 177] width 11 height 11
checkbox input "true"
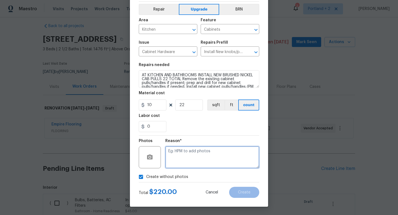
click at [191, 161] on textarea at bounding box center [212, 157] width 94 height 22
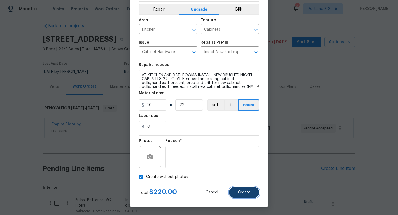
click at [237, 194] on button "Create" at bounding box center [244, 192] width 30 height 11
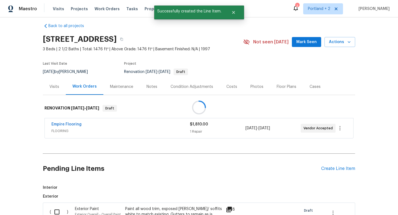
click at [346, 168] on div "Create Line Item" at bounding box center [338, 168] width 34 height 5
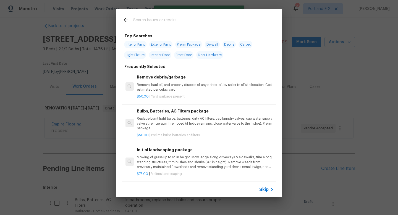
click at [185, 20] on input "text" at bounding box center [191, 21] width 117 height 8
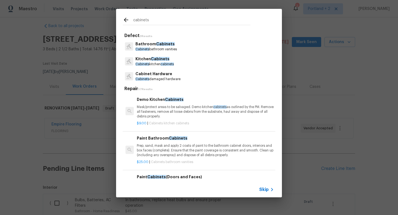
type input "cabinets"
click at [155, 46] on p "Bathroom Cabinets" at bounding box center [156, 44] width 41 height 6
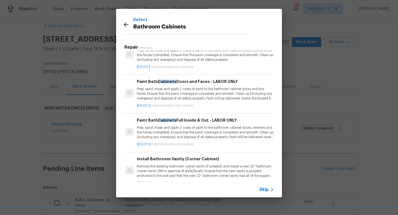
scroll to position [17, 0]
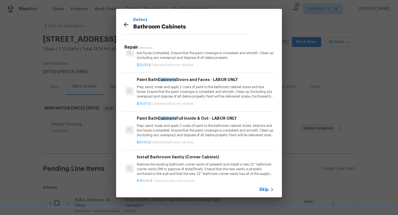
click at [188, 130] on p "Prep, sand, mask and apply 2 coats of paint to the bathroom cabinet doors, inte…" at bounding box center [205, 131] width 137 height 14
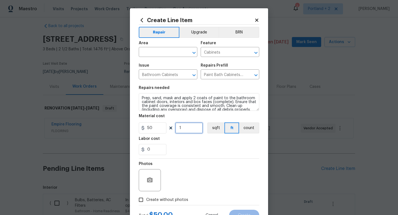
click at [191, 129] on input "1" at bounding box center [189, 128] width 28 height 11
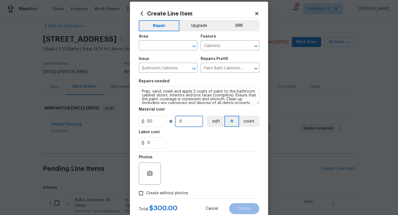
scroll to position [13, 0]
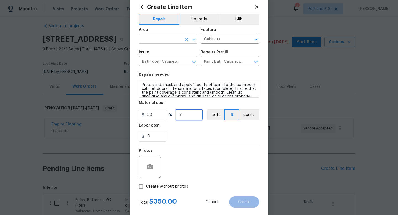
type input "7"
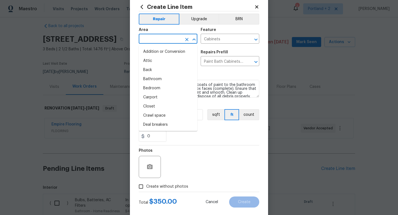
click at [164, 40] on input "text" at bounding box center [160, 39] width 43 height 9
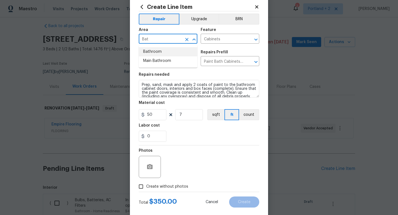
click at [165, 53] on li "Bathroom" at bounding box center [168, 51] width 59 height 9
type input "Bathroom"
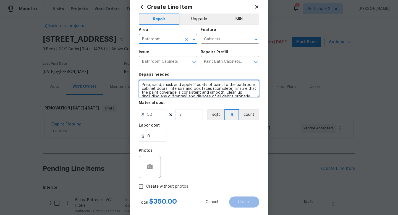
click at [140, 84] on textarea "Prep, sand, mask and apply 2 coats of paint to the bathroom cabinet doors, inte…" at bounding box center [199, 89] width 121 height 18
type textarea "ALL BATHROOMS PAINT BATH VANITIES TO PAINT SUPPLIED BY OD Prep, sand, mask and …"
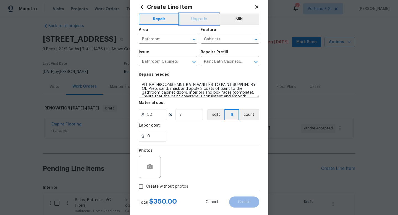
click at [202, 19] on button "Upgrade" at bounding box center [200, 19] width 40 height 11
click at [147, 192] on label "Create without photos" at bounding box center [162, 186] width 53 height 11
click at [146, 192] on input "Create without photos" at bounding box center [141, 186] width 11 height 11
checkbox input "true"
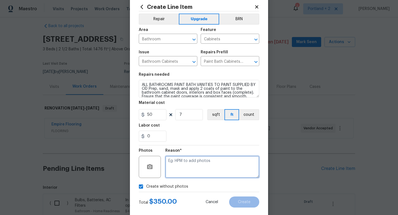
click at [201, 158] on textarea at bounding box center [212, 167] width 94 height 22
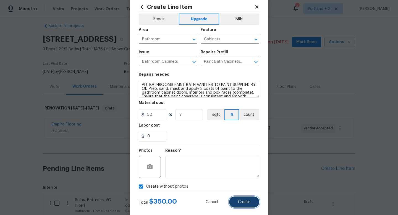
click at [252, 206] on button "Create" at bounding box center [244, 202] width 30 height 11
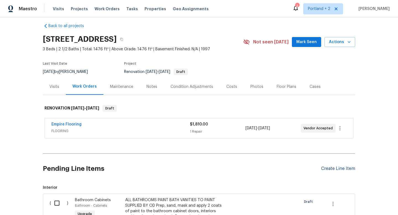
click at [340, 168] on div "Create Line Item" at bounding box center [338, 168] width 34 height 5
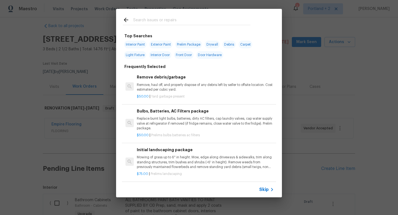
click at [173, 19] on input "text" at bounding box center [191, 21] width 117 height 8
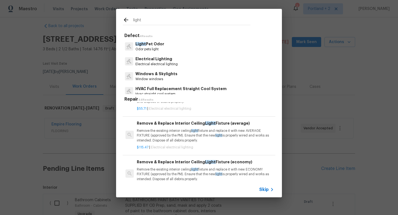
scroll to position [0, 0]
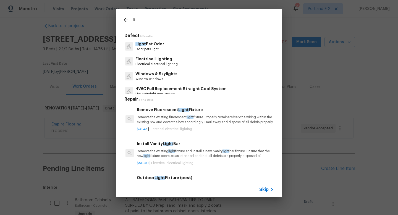
type input "l"
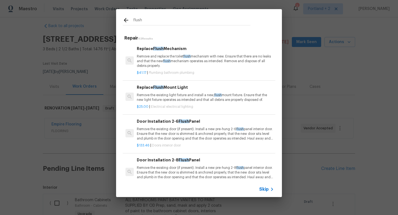
type input "flush"
click at [196, 97] on p "Remove the existing light fixture and install a new, flush mount fixture. Ensur…" at bounding box center [205, 97] width 137 height 9
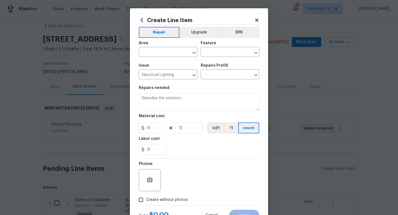
type input "Replace Flush Mount Light $25.00"
type textarea "Remove the existing light fixture and install a new, flush mount fixture. Ensur…"
type input "25"
type input "1"
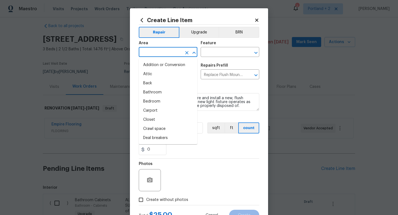
click at [152, 51] on input "text" at bounding box center [160, 52] width 43 height 9
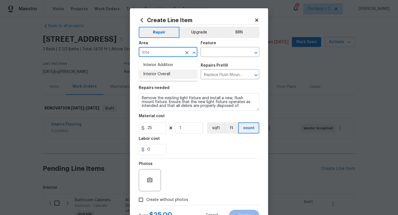
click at [160, 74] on li "Interior Overall" at bounding box center [168, 74] width 59 height 9
type input "Interior Overall"
click at [228, 53] on input "text" at bounding box center [222, 52] width 43 height 9
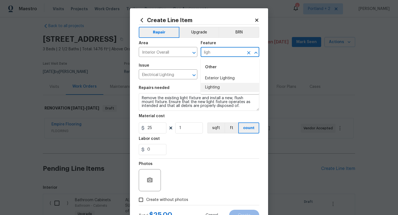
click at [211, 87] on li "Lighting" at bounding box center [230, 87] width 59 height 9
type input "Lighting"
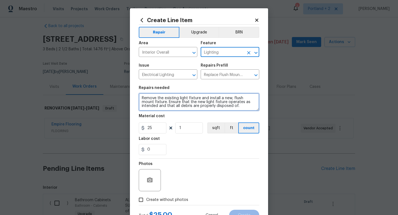
click at [141, 99] on textarea "Remove the existing light fixture and install a new, flush mount fixture. Ensur…" at bounding box center [199, 102] width 121 height 18
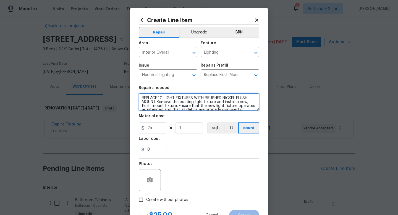
type textarea "REPLACE 10 LIGHT FIXTURES WITH BRUSHED NICKEL FLUSH MOUNT Remove the existing l…"
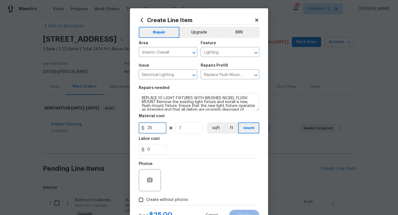
click at [150, 129] on input "25" at bounding box center [153, 128] width 28 height 11
type input "35"
click at [189, 130] on input "1" at bounding box center [189, 128] width 28 height 11
type input "10"
click at [200, 33] on button "Upgrade" at bounding box center [200, 32] width 40 height 11
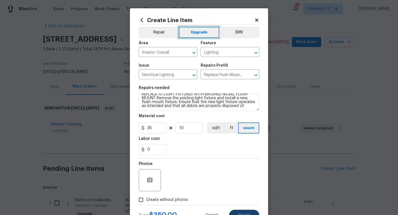
scroll to position [17, 0]
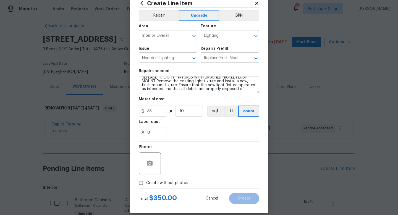
click at [165, 185] on span "Create without photos" at bounding box center [167, 183] width 42 height 6
click at [146, 185] on input "Create without photos" at bounding box center [141, 183] width 11 height 11
checkbox input "true"
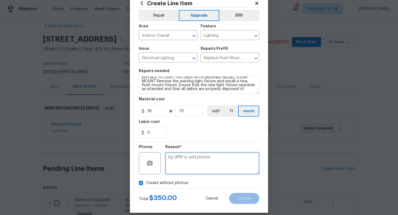
click at [200, 166] on textarea at bounding box center [212, 163] width 94 height 22
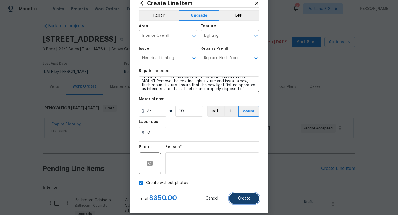
click at [242, 200] on span "Create" at bounding box center [244, 199] width 12 height 4
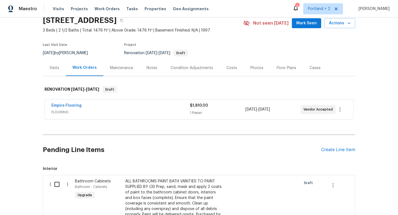
scroll to position [24, 0]
click at [353, 150] on div "Create Line Item" at bounding box center [338, 150] width 34 height 5
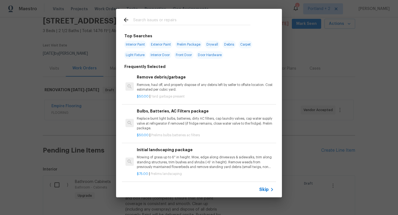
click at [188, 19] on input "text" at bounding box center [191, 21] width 117 height 8
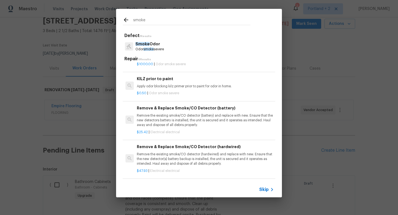
scroll to position [24, 0]
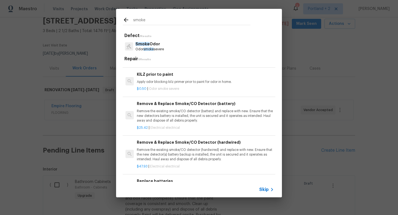
type input "smoke"
click at [167, 110] on p "Remove the existing smoke/CO detector (battery) and replace with new. Ensure th…" at bounding box center [205, 116] width 137 height 14
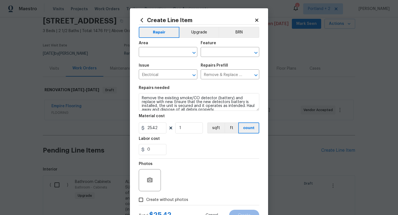
click at [141, 20] on icon at bounding box center [142, 20] width 2 height 4
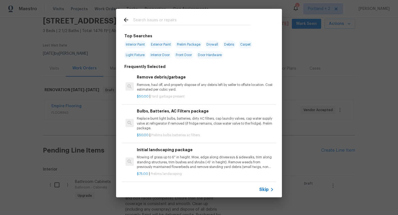
click at [164, 21] on input "text" at bounding box center [191, 21] width 117 height 8
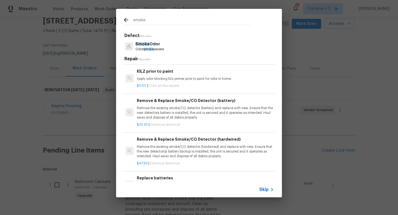
scroll to position [28, 0]
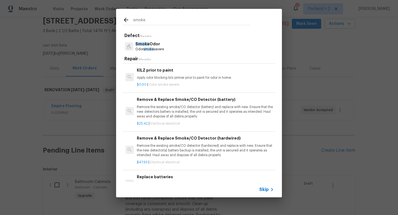
type input "smoke"
click at [183, 145] on p "Remove the existing smoke/CO detector (hardwired) and replace with new. Ensure …" at bounding box center [205, 151] width 137 height 14
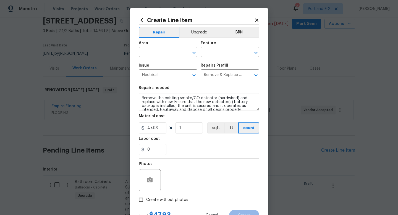
click at [158, 58] on span "Area ​" at bounding box center [168, 49] width 59 height 22
click at [158, 54] on input "text" at bounding box center [160, 52] width 43 height 9
click at [158, 75] on li "Interior Overall" at bounding box center [168, 74] width 59 height 9
type input "Interior Overall"
click at [229, 50] on input "text" at bounding box center [222, 52] width 43 height 9
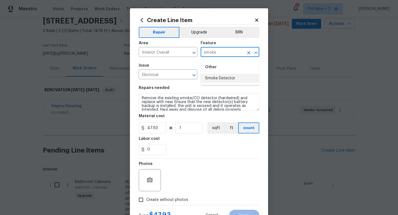
click at [226, 78] on li "Smoke Detector" at bounding box center [230, 78] width 59 height 9
type input "Smoke Detector"
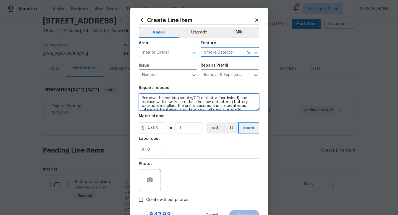
click at [236, 100] on textarea "Remove the existing smoke/CO detector (hardwired) and replace with new. Ensure …" at bounding box center [199, 102] width 121 height 18
type textarea "Remove the existing smoke/CO detector (hardwired/ battery) and replace with new…"
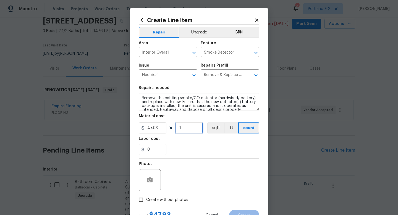
click at [193, 127] on input "1" at bounding box center [189, 128] width 28 height 11
type input "7"
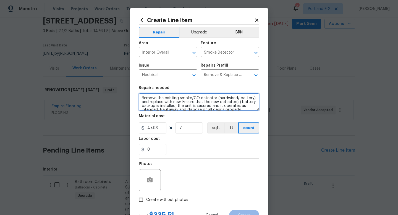
click at [142, 100] on textarea "Remove the existing smoke/CO detector (hardwired/ battery) and replace with new…" at bounding box center [199, 102] width 121 height 18
type textarea "5/2 Remove the existing smoke/CO detector (hardwired/ battery) and replace with…"
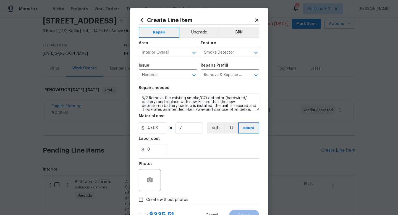
click at [150, 196] on label "Create without photos" at bounding box center [162, 200] width 53 height 11
click at [146, 196] on input "Create without photos" at bounding box center [141, 200] width 11 height 11
checkbox input "true"
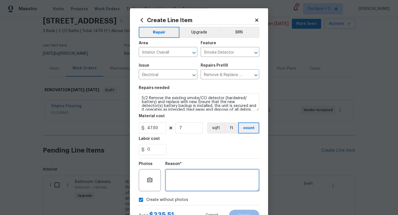
click at [192, 177] on textarea at bounding box center [212, 180] width 94 height 22
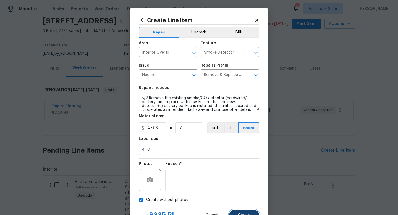
click at [242, 214] on span "Create" at bounding box center [244, 216] width 12 height 4
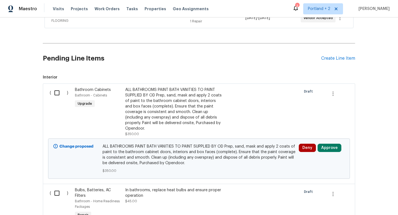
scroll to position [137, 0]
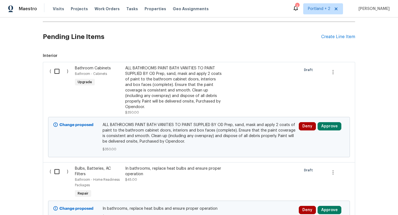
click at [55, 72] on input "checkbox" at bounding box center [59, 72] width 16 height 12
checkbox input "true"
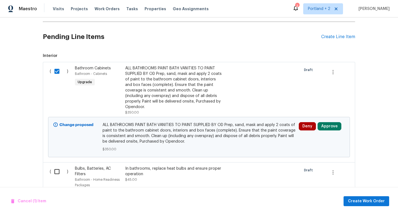
click at [58, 170] on input "checkbox" at bounding box center [59, 172] width 16 height 12
checkbox input "true"
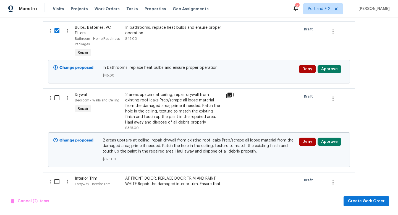
scroll to position [315, 0]
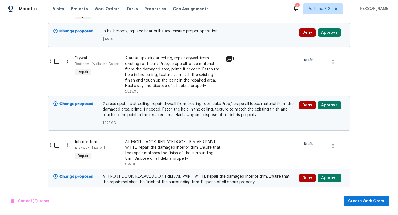
click at [54, 57] on input "checkbox" at bounding box center [59, 62] width 16 height 12
checkbox input "true"
click at [60, 140] on input "checkbox" at bounding box center [59, 145] width 16 height 12
checkbox input "true"
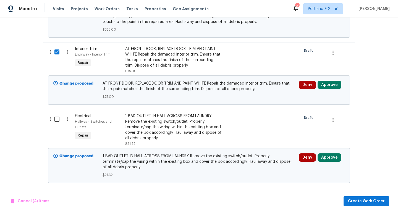
scroll to position [458, 0]
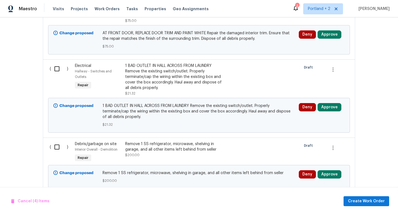
click at [57, 67] on input "checkbox" at bounding box center [59, 69] width 16 height 12
checkbox input "true"
click at [59, 142] on input "checkbox" at bounding box center [59, 147] width 16 height 12
checkbox input "true"
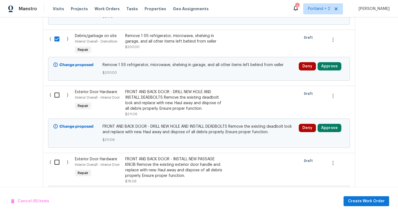
scroll to position [599, 0]
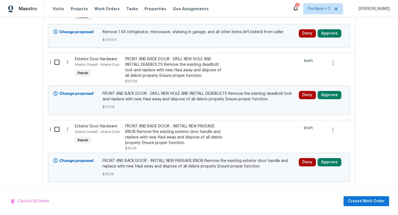
click at [57, 60] on input "checkbox" at bounding box center [59, 62] width 16 height 12
checkbox input "true"
click at [57, 124] on input "checkbox" at bounding box center [59, 130] width 16 height 12
checkbox input "true"
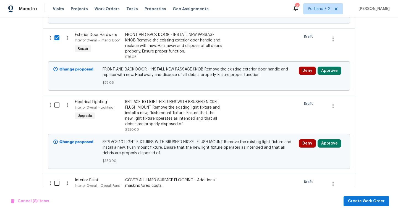
scroll to position [731, 0]
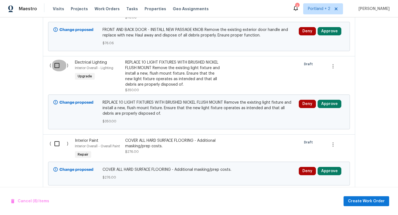
click at [54, 60] on input "checkbox" at bounding box center [59, 66] width 16 height 12
checkbox input "true"
click at [56, 134] on div "( ) Interior Paint Interior Overall - Overall Paint Repair COVER ALL HARD SURFA…" at bounding box center [199, 162] width 313 height 56
click at [56, 138] on input "checkbox" at bounding box center [59, 144] width 16 height 12
checkbox input "true"
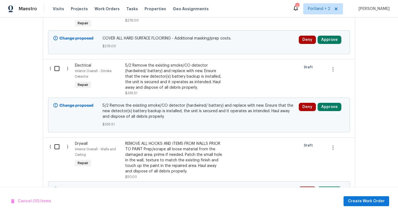
scroll to position [892, 0]
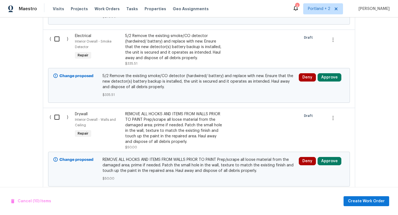
click at [55, 34] on input "checkbox" at bounding box center [59, 39] width 16 height 12
checkbox input "true"
click at [58, 114] on input "checkbox" at bounding box center [59, 117] width 16 height 12
checkbox input "true"
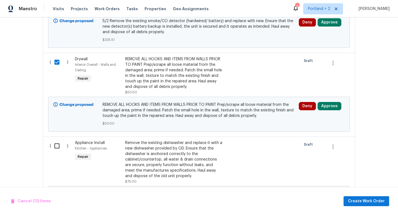
scroll to position [989, 0]
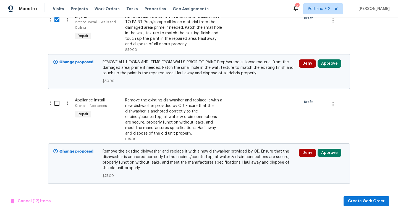
click at [58, 99] on input "checkbox" at bounding box center [59, 104] width 16 height 12
checkbox input "true"
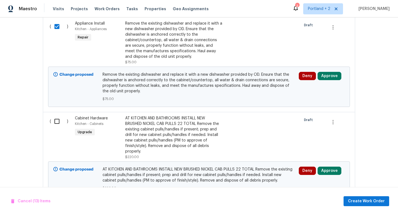
scroll to position [1082, 0]
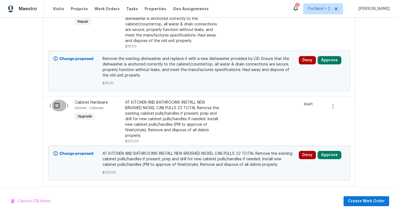
click at [55, 101] on input "checkbox" at bounding box center [59, 106] width 16 height 12
checkbox input "true"
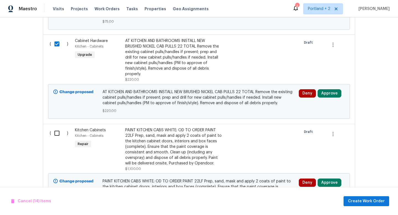
click at [57, 130] on input "checkbox" at bounding box center [59, 134] width 16 height 12
checkbox input "true"
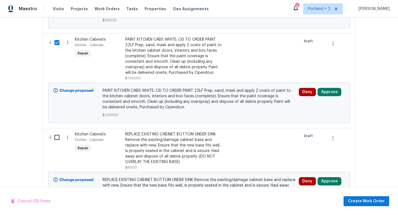
click at [57, 132] on input "checkbox" at bounding box center [59, 138] width 16 height 12
checkbox input "true"
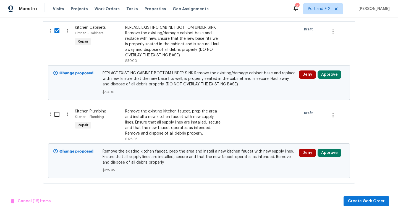
click at [55, 109] on input "checkbox" at bounding box center [59, 115] width 16 height 12
checkbox input "true"
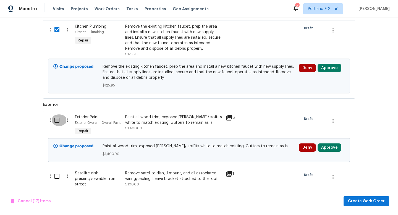
click at [61, 118] on input "checkbox" at bounding box center [59, 121] width 16 height 12
checkbox input "true"
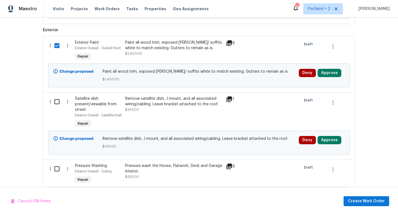
scroll to position [1509, 0]
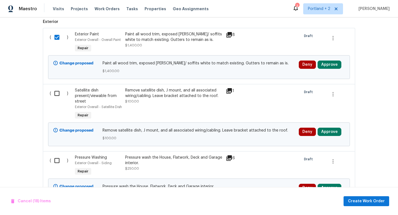
click at [55, 95] on input "checkbox" at bounding box center [59, 94] width 16 height 12
checkbox input "true"
click at [56, 155] on input "checkbox" at bounding box center [59, 161] width 16 height 12
checkbox input "true"
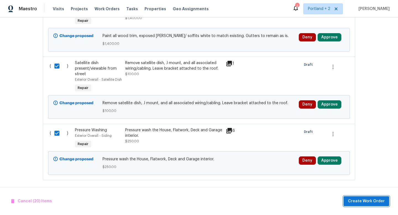
click at [373, 201] on span "Create Work Order" at bounding box center [366, 201] width 37 height 7
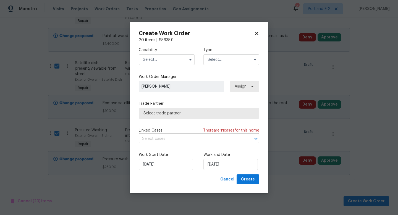
click at [173, 61] on input "text" at bounding box center [167, 59] width 56 height 11
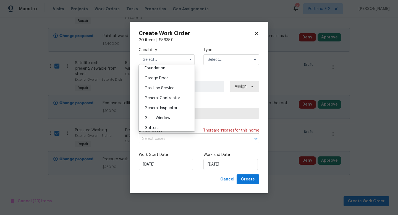
scroll to position [240, 0]
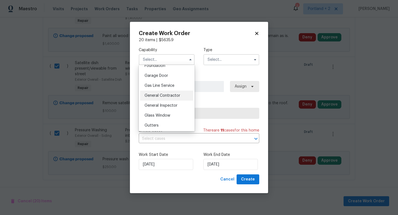
click at [170, 97] on span "General Contractor" at bounding box center [163, 96] width 36 height 4
type input "General Contractor"
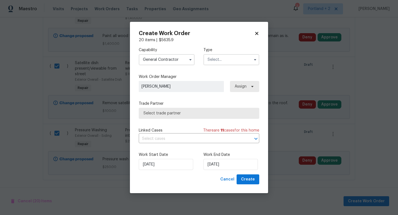
click at [222, 58] on input "text" at bounding box center [232, 59] width 56 height 11
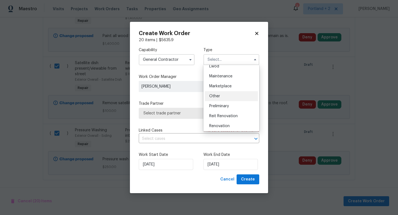
scroll to position [86, 0]
click at [229, 126] on span "Renovation" at bounding box center [219, 125] width 20 height 4
type input "Renovation"
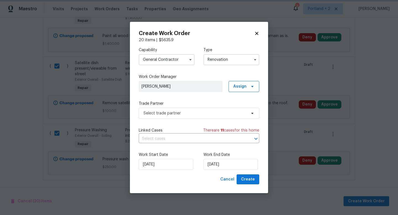
scroll to position [0, 0]
click at [189, 117] on span "Select trade partner" at bounding box center [199, 113] width 121 height 11
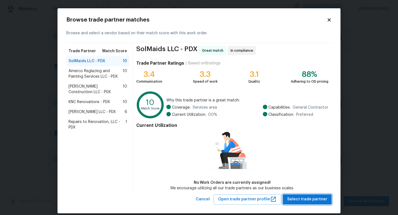
click at [321, 201] on span "Select trade partner" at bounding box center [307, 199] width 40 height 7
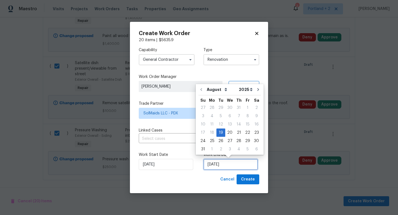
click at [238, 167] on input "[DATE]" at bounding box center [231, 164] width 54 height 11
click at [232, 141] on div "27" at bounding box center [229, 141] width 9 height 8
type input "8/27/2025"
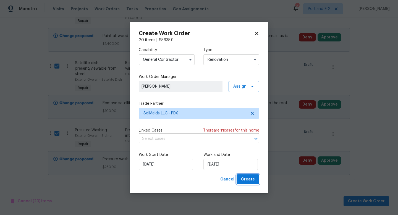
click at [247, 179] on span "Create" at bounding box center [248, 179] width 14 height 7
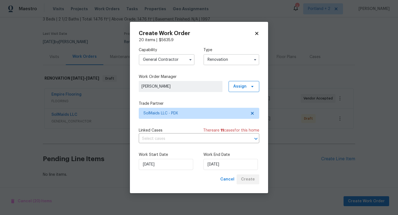
scroll to position [35, 0]
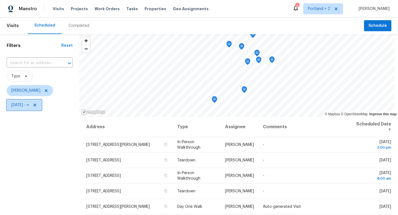
click at [36, 106] on icon at bounding box center [34, 105] width 3 height 3
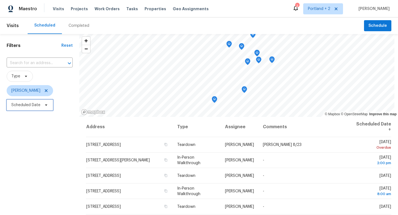
click at [44, 106] on icon at bounding box center [46, 105] width 4 height 4
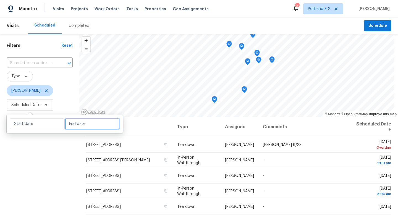
select select "7"
select select "2025"
select select "8"
select select "2025"
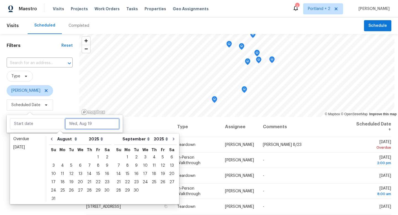
click at [69, 126] on input "text" at bounding box center [92, 123] width 54 height 11
click at [72, 181] on div "19" at bounding box center [71, 182] width 9 height 8
type input "[DATE]"
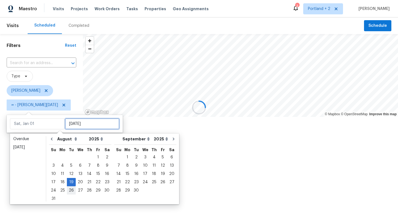
type input "[DATE]"
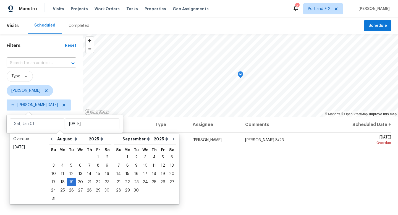
click at [57, 208] on div "Filters Reset ​ Type [PERSON_NAME] ∞ - [DATE]" at bounding box center [41, 161] width 83 height 255
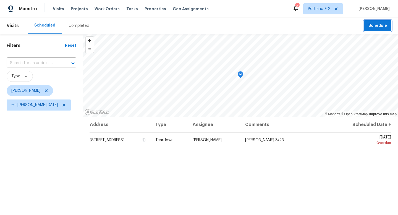
click at [376, 26] on span "Schedule" at bounding box center [378, 25] width 19 height 7
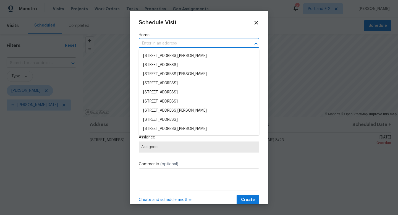
click at [194, 44] on input "text" at bounding box center [191, 43] width 105 height 9
paste input "[STREET_ADDRESS]"
type input "[STREET_ADDRESS]"
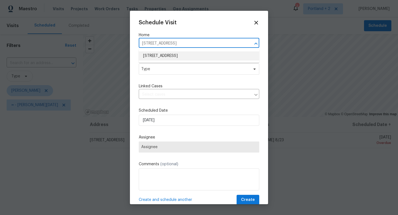
click at [188, 55] on li "[STREET_ADDRESS]" at bounding box center [199, 55] width 121 height 9
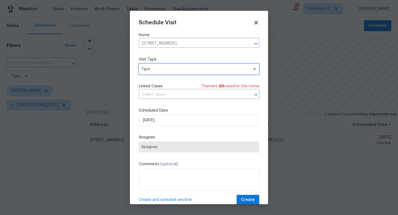
click at [174, 67] on span "Type" at bounding box center [195, 69] width 108 height 6
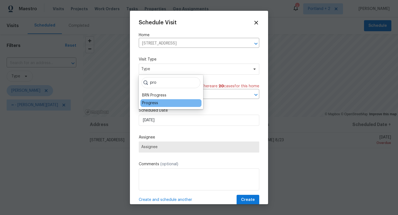
type input "pro"
click at [154, 103] on div "Progress" at bounding box center [150, 103] width 16 height 6
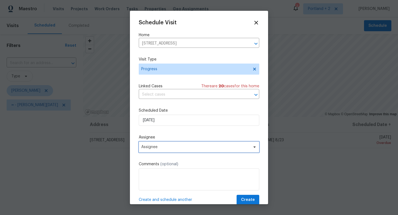
click at [153, 150] on span "Assignee" at bounding box center [199, 147] width 121 height 11
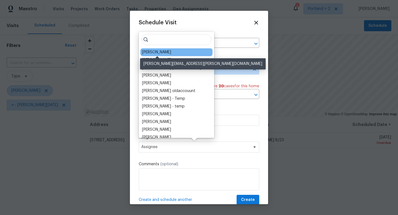
click at [163, 53] on div "[PERSON_NAME]" at bounding box center [156, 53] width 29 height 6
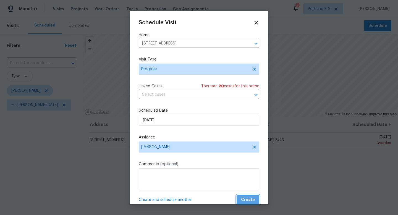
click at [245, 197] on span "Create" at bounding box center [248, 200] width 14 height 7
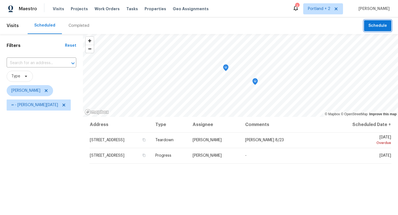
click at [376, 24] on span "Schedule" at bounding box center [378, 25] width 19 height 7
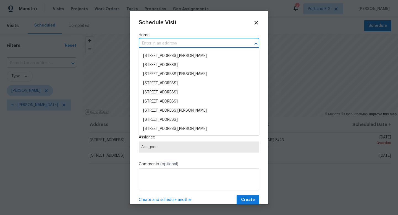
click at [206, 45] on input "text" at bounding box center [191, 43] width 105 height 9
paste input "2285 Gilman Dr Oregon City OR 97045"
type input "2285 Gilman Dr Oregon City OR 97045"
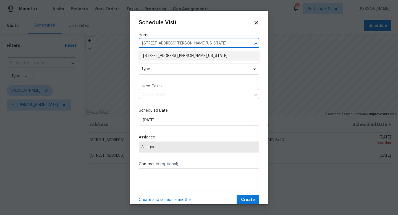
click at [197, 58] on li "2285 Gilman Dr, Oregon City, OR 97045" at bounding box center [199, 55] width 121 height 9
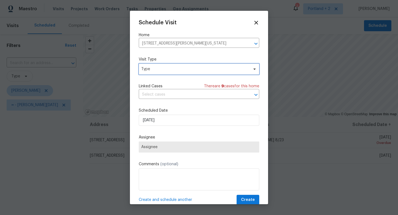
click at [189, 70] on span "Type" at bounding box center [195, 69] width 108 height 6
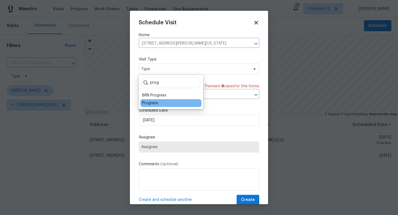
type input "prog"
click at [159, 103] on div "Progress" at bounding box center [171, 103] width 61 height 8
click at [150, 103] on div "Progress" at bounding box center [150, 103] width 16 height 6
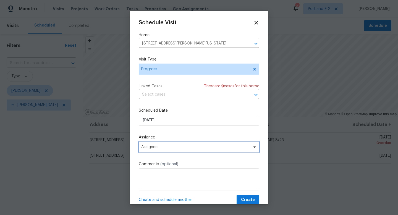
click at [157, 147] on span "Assignee" at bounding box center [195, 147] width 108 height 4
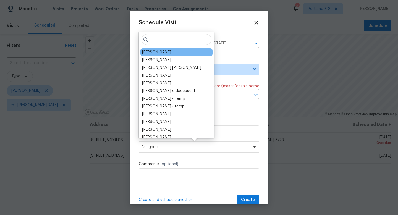
click at [176, 52] on div "[PERSON_NAME]" at bounding box center [177, 52] width 72 height 8
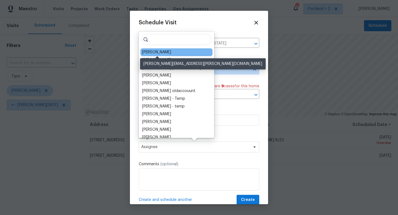
click at [167, 52] on div "[PERSON_NAME]" at bounding box center [156, 53] width 29 height 6
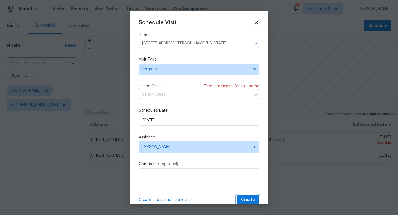
click at [254, 202] on span "Create" at bounding box center [248, 200] width 14 height 7
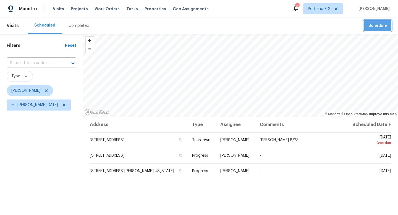
click at [378, 27] on span "Schedule" at bounding box center [378, 25] width 19 height 7
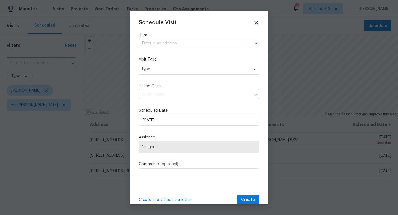
click at [214, 45] on input "text" at bounding box center [191, 43] width 105 height 9
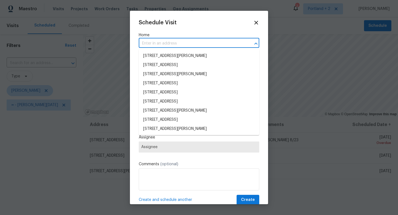
paste input "14308 SE 7th Way, Vancouver, WA 98683"
type input "14308 SE 7th Way, Vancouver, WA 98683"
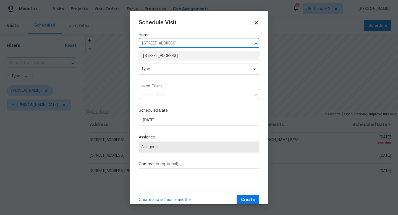
click at [198, 54] on li "[STREET_ADDRESS]" at bounding box center [199, 55] width 121 height 9
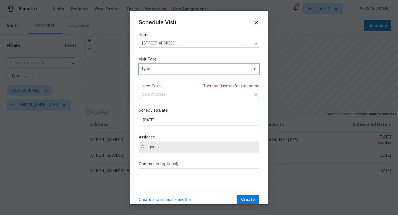
click at [191, 69] on span "Type" at bounding box center [195, 69] width 108 height 6
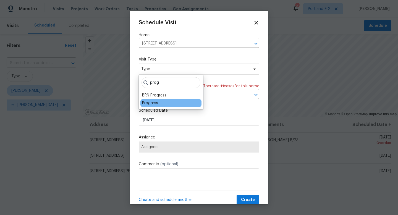
type input "prog"
click at [151, 101] on div "Progress" at bounding box center [150, 103] width 16 height 6
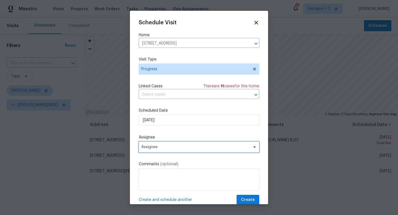
click at [163, 149] on span "Assignee" at bounding box center [195, 147] width 108 height 4
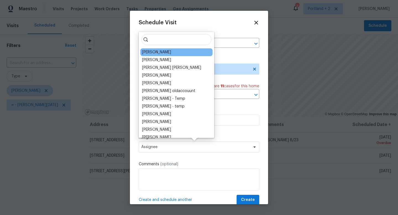
click at [175, 52] on div "[PERSON_NAME]" at bounding box center [177, 52] width 72 height 8
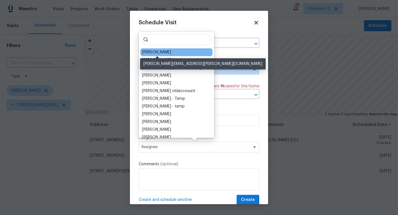
click at [169, 51] on div "[PERSON_NAME]" at bounding box center [156, 53] width 29 height 6
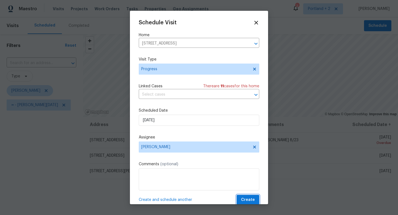
click at [247, 198] on span "Create" at bounding box center [248, 200] width 14 height 7
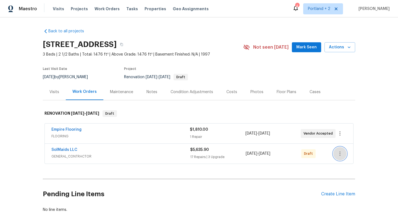
click at [345, 155] on button "button" at bounding box center [340, 153] width 13 height 13
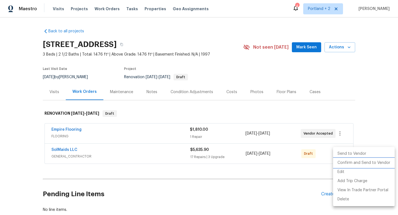
click at [347, 162] on li "Confirm and Send to Vendor" at bounding box center [364, 163] width 62 height 9
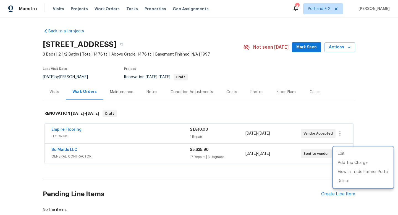
click at [248, 181] on div at bounding box center [199, 107] width 398 height 215
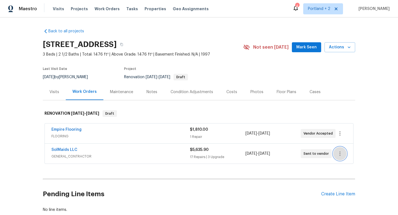
click at [337, 154] on icon "button" at bounding box center [340, 153] width 7 height 7
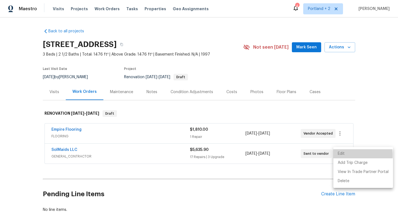
click at [345, 155] on li "Edit" at bounding box center [364, 153] width 60 height 9
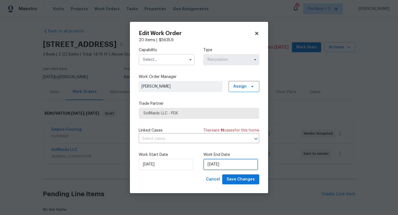
click at [209, 166] on input "[DATE]" at bounding box center [231, 164] width 54 height 11
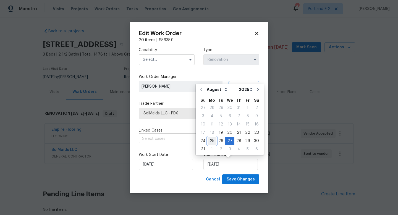
click at [214, 143] on div "25" at bounding box center [212, 141] width 9 height 8
type input "[DATE]"
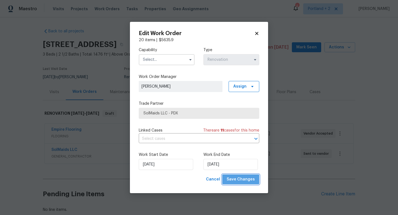
click at [246, 182] on span "Save Changes" at bounding box center [241, 179] width 28 height 7
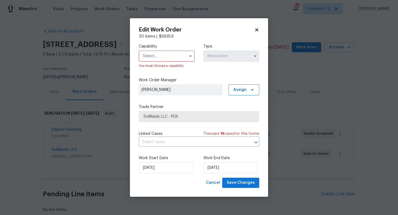
click at [161, 51] on input "text" at bounding box center [167, 56] width 56 height 11
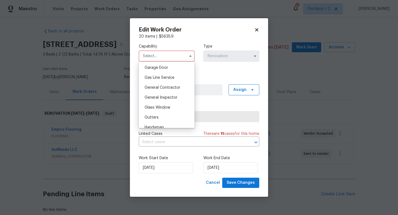
scroll to position [248, 0]
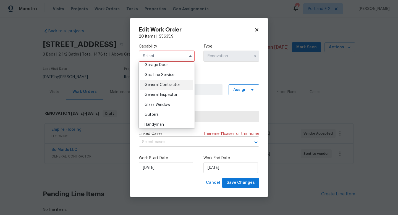
click at [168, 83] on span "General Contractor" at bounding box center [163, 85] width 36 height 4
type input "General Contractor"
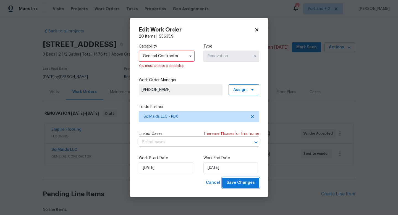
click at [251, 184] on span "Save Changes" at bounding box center [241, 183] width 28 height 7
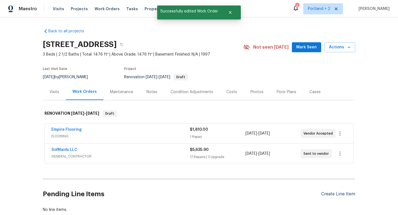
click at [342, 195] on div "Create Line Item" at bounding box center [338, 194] width 34 height 5
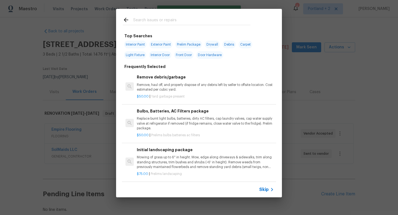
click at [160, 20] on input "text" at bounding box center [191, 21] width 117 height 8
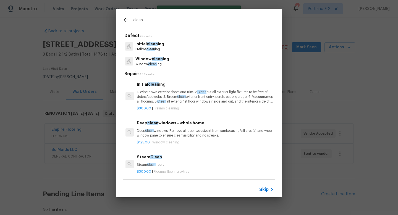
type input "clean"
click at [156, 46] on p "Initial clean ing" at bounding box center [150, 44] width 29 height 6
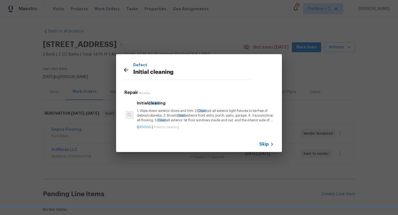
click at [175, 118] on p "1. Wipe down exterior doors and trim. 2. Clean out all exterior light fixtures …" at bounding box center [205, 116] width 137 height 14
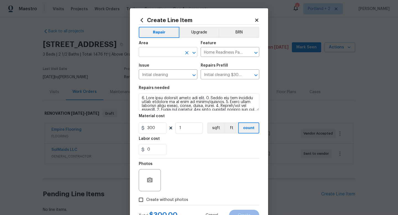
click at [152, 53] on input "text" at bounding box center [160, 52] width 43 height 9
click at [147, 74] on li "Interior Overall" at bounding box center [168, 74] width 59 height 9
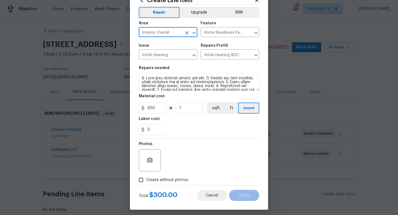
scroll to position [23, 0]
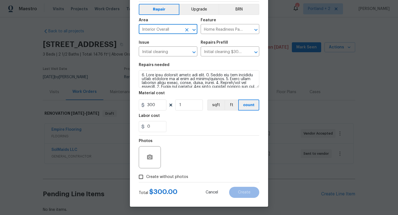
type input "Interior Overall"
click at [163, 183] on div "Total $ 300.00 Cancel Create" at bounding box center [199, 190] width 121 height 15
click at [163, 180] on label "Create without photos" at bounding box center [162, 177] width 53 height 11
click at [146, 180] on input "Create without photos" at bounding box center [141, 177] width 11 height 11
checkbox input "true"
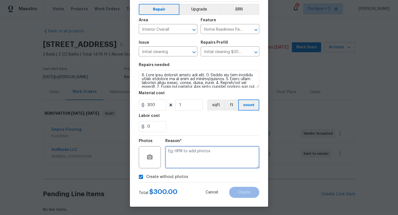
click at [243, 165] on textarea at bounding box center [212, 157] width 94 height 22
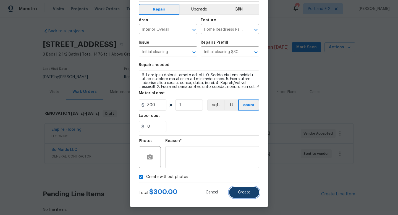
click at [250, 193] on span "Create" at bounding box center [244, 193] width 12 height 4
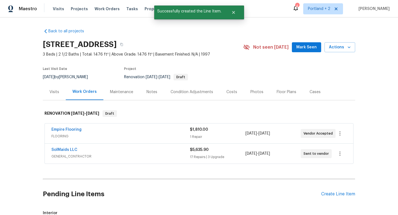
scroll to position [68, 0]
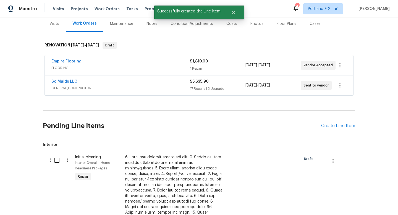
click at [57, 161] on input "checkbox" at bounding box center [59, 161] width 16 height 12
checkbox input "true"
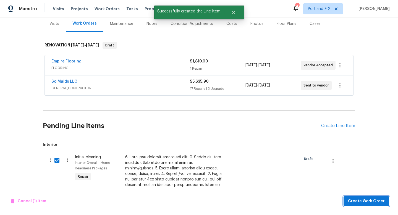
click at [373, 203] on span "Create Work Order" at bounding box center [366, 201] width 37 height 7
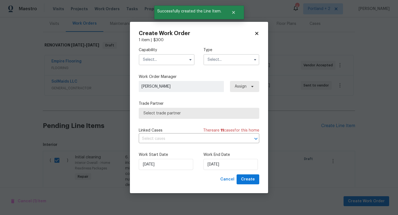
click at [170, 63] on input "text" at bounding box center [167, 59] width 56 height 11
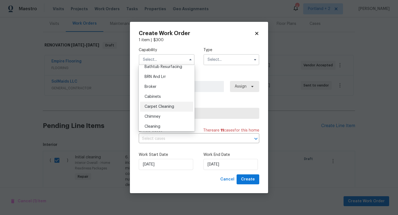
scroll to position [29, 0]
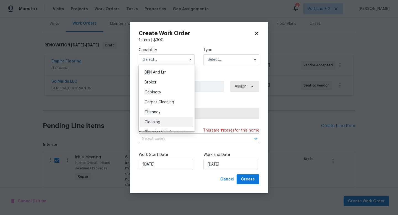
click at [166, 119] on div "Cleaning" at bounding box center [166, 122] width 53 height 10
type input "Cleaning"
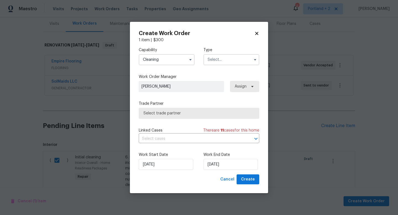
click at [220, 63] on input "text" at bounding box center [232, 59] width 56 height 11
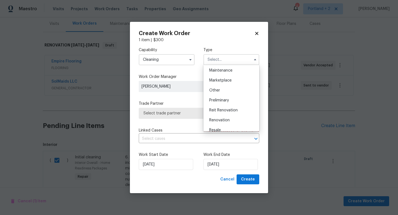
scroll to position [101, 0]
click at [228, 106] on div "Renovation" at bounding box center [231, 110] width 53 height 10
type input "Renovation"
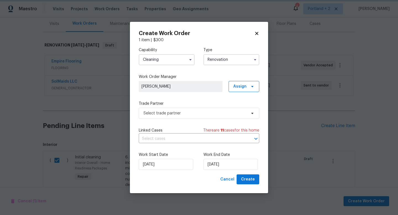
scroll to position [0, 0]
click at [221, 112] on span "Select trade partner" at bounding box center [195, 114] width 103 height 6
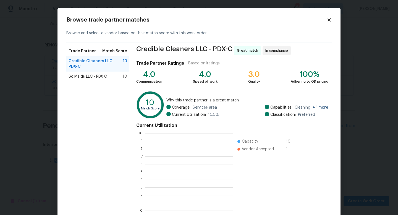
scroll to position [77, 88]
click at [102, 75] on span "SolMaids LLC - PDX-C" at bounding box center [88, 77] width 38 height 6
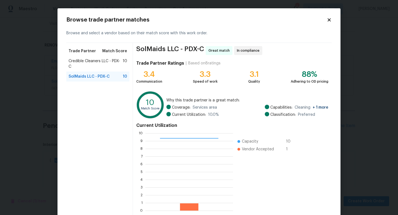
scroll to position [29, 0]
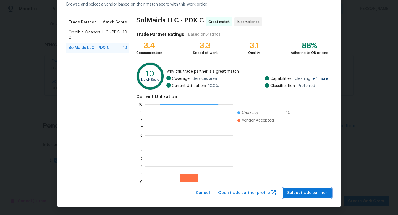
click at [320, 194] on span "Select trade partner" at bounding box center [307, 193] width 40 height 7
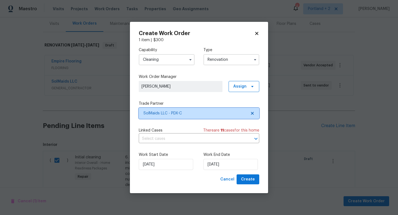
scroll to position [0, 0]
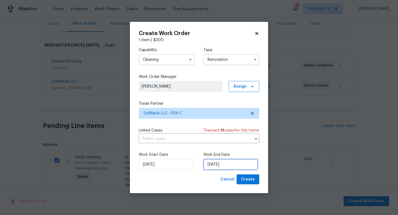
click at [228, 168] on input "[DATE]" at bounding box center [231, 164] width 54 height 11
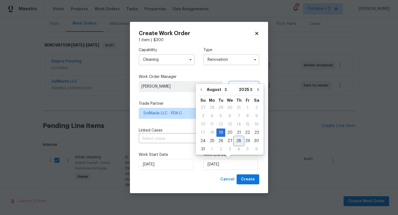
click at [235, 139] on div "28" at bounding box center [239, 141] width 9 height 8
type input "8/28/2025"
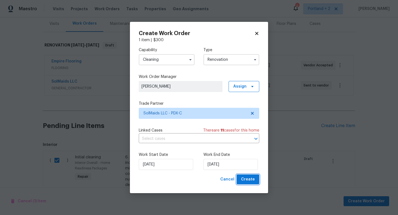
click at [254, 178] on span "Create" at bounding box center [248, 179] width 14 height 7
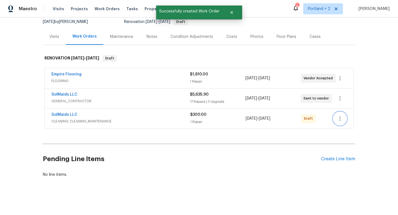
click at [342, 121] on icon "button" at bounding box center [340, 118] width 7 height 7
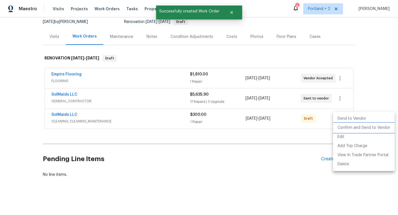
click at [344, 127] on li "Confirm and Send to Vendor" at bounding box center [364, 127] width 62 height 9
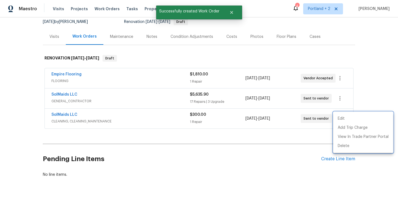
click at [178, 37] on div at bounding box center [199, 107] width 398 height 215
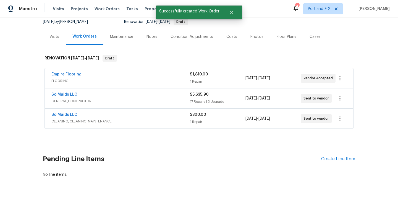
click at [188, 40] on div "Condition Adjustments" at bounding box center [192, 36] width 56 height 16
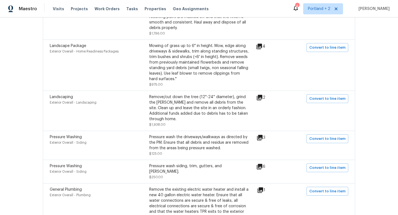
scroll to position [432, 0]
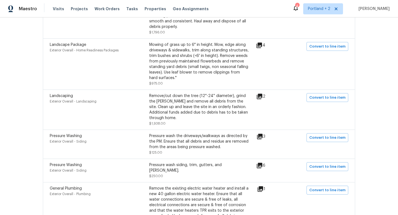
click at [214, 62] on div "Mowing of grass up to 6" in height. Mow, edge along driveways & sidewalks, trim…" at bounding box center [199, 61] width 100 height 39
click at [339, 48] on span "Convert to line item" at bounding box center [328, 46] width 36 height 6
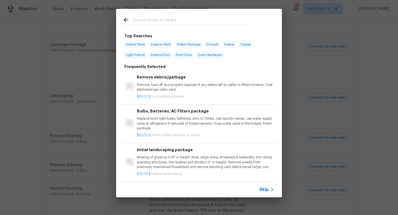
click at [190, 20] on input "text" at bounding box center [191, 21] width 117 height 8
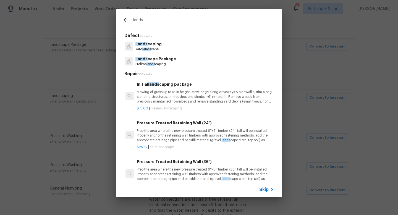
type input "lands"
click at [162, 62] on p "Prelims lands caping" at bounding box center [156, 64] width 41 height 5
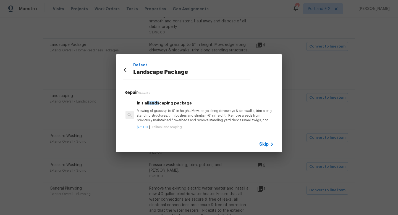
click at [182, 120] on p "Mowing of grass up to 6" in height. Mow, edge along driveways & sidewalks, trim…" at bounding box center [205, 116] width 137 height 14
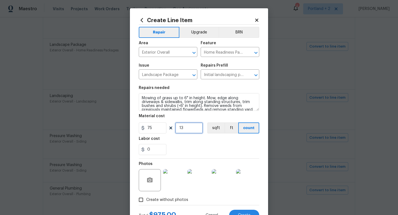
click at [191, 129] on input "13" at bounding box center [189, 128] width 28 height 11
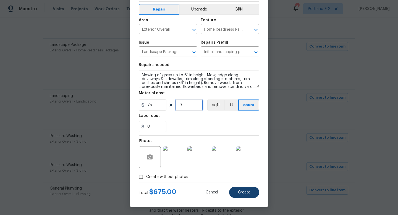
type input "9"
click at [250, 191] on span "Create" at bounding box center [244, 193] width 12 height 4
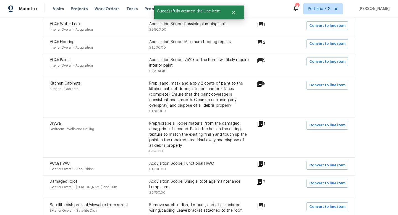
scroll to position [0, 0]
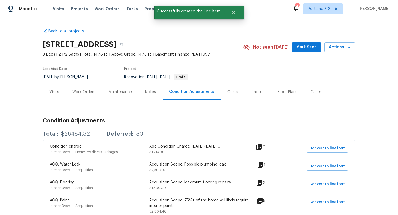
click at [74, 92] on div "Work Orders" at bounding box center [83, 92] width 23 height 6
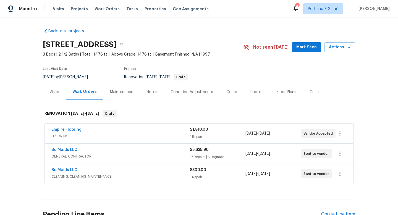
scroll to position [53, 0]
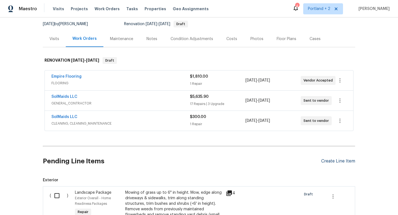
click at [350, 160] on div "Create Line Item" at bounding box center [338, 161] width 34 height 5
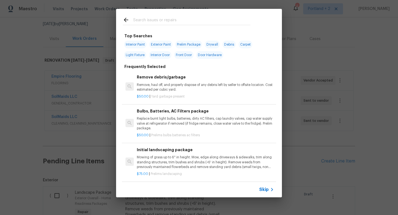
click at [157, 19] on input "text" at bounding box center [191, 21] width 117 height 8
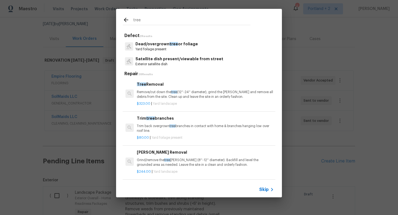
type input "tree"
click at [202, 98] on p "Remove/cut down the tree (12''-24'' diameter), grind the stump and remove all d…" at bounding box center [205, 94] width 137 height 9
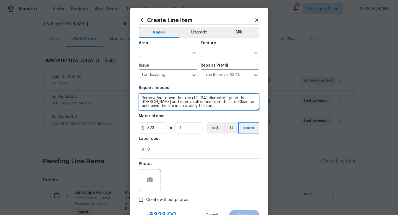
click at [141, 97] on textarea "Remove/cut down the tree (12''-24'' diameter), grind the stump and remove all d…" at bounding box center [199, 102] width 121 height 18
click at [141, 99] on textarea "REMOVE DEAD TREE IN BACK YARD Remove/cut down the tree (12''-24'' diameter), gr…" at bounding box center [199, 102] width 121 height 18
type textarea "PLEASE REMOVE DEAD TREE IN BACK YARD Remove/cut down the tree (12''-24'' diamet…"
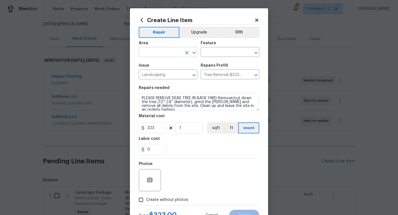
click at [161, 54] on input "text" at bounding box center [160, 52] width 43 height 9
click at [164, 74] on li "Exterior Overall" at bounding box center [168, 74] width 59 height 9
type input "Exterior Overall"
click at [217, 52] on input "text" at bounding box center [222, 52] width 43 height 9
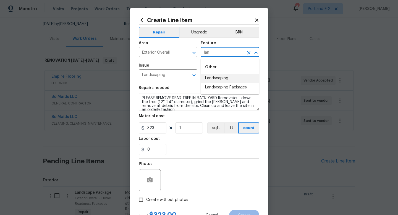
click at [225, 77] on li "Landscaping" at bounding box center [230, 78] width 59 height 9
type input "Landscaping"
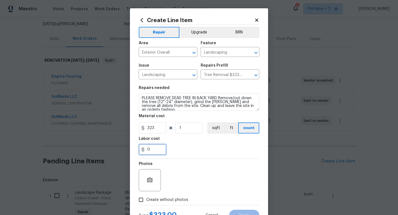
click at [152, 150] on input "0" at bounding box center [153, 149] width 28 height 11
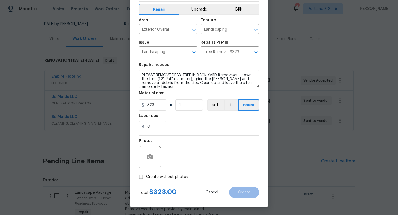
click at [162, 178] on span "Create without photos" at bounding box center [167, 177] width 42 height 6
click at [146, 178] on input "Create without photos" at bounding box center [141, 177] width 11 height 11
checkbox input "true"
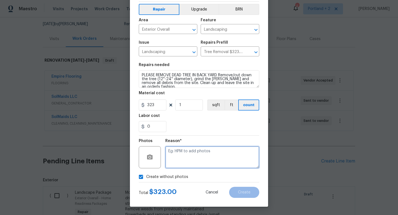
click at [228, 162] on textarea at bounding box center [212, 157] width 94 height 22
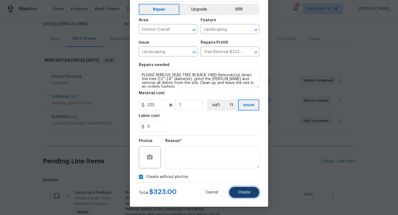
click at [246, 189] on button "Create" at bounding box center [244, 192] width 30 height 11
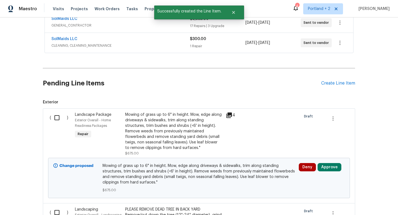
scroll to position [171, 0]
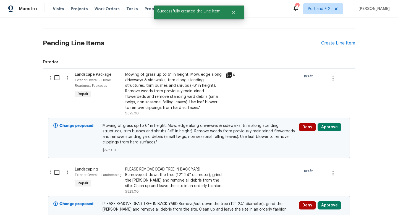
click at [56, 79] on input "checkbox" at bounding box center [59, 78] width 16 height 12
checkbox input "true"
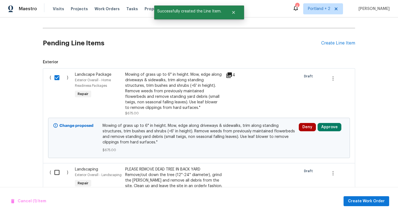
click at [59, 176] on input "checkbox" at bounding box center [59, 173] width 16 height 12
checkbox input "true"
click at [356, 200] on span "Create Work Order" at bounding box center [366, 201] width 37 height 7
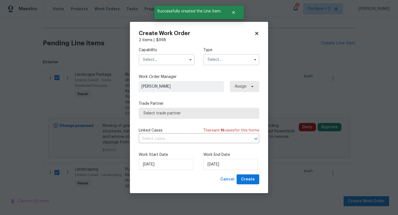
click at [163, 61] on input "text" at bounding box center [167, 59] width 56 height 11
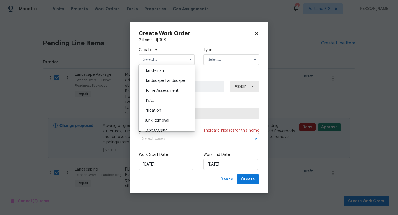
scroll to position [331, 0]
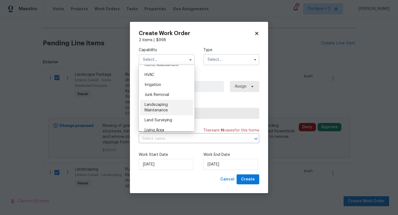
click at [166, 110] on span "Landscaping Maintenance" at bounding box center [156, 107] width 23 height 9
type input "Landscaping Maintenance"
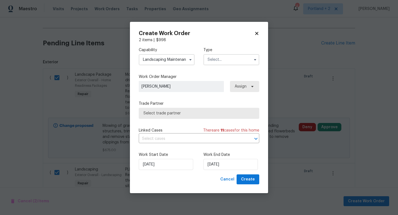
click at [219, 59] on input "text" at bounding box center [232, 59] width 56 height 11
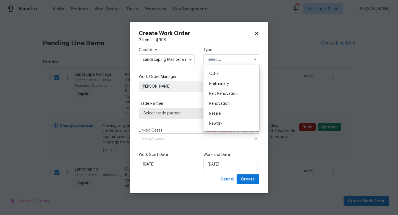
scroll to position [108, 0]
click at [228, 105] on span "Renovation" at bounding box center [219, 103] width 20 height 4
type input "Renovation"
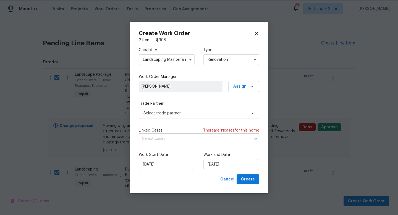
scroll to position [0, 0]
click at [210, 115] on span "Select trade partner" at bounding box center [195, 114] width 103 height 6
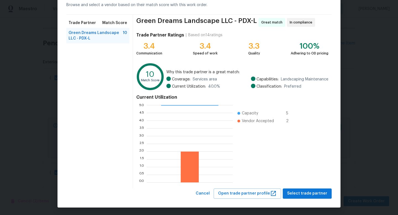
scroll to position [29, 0]
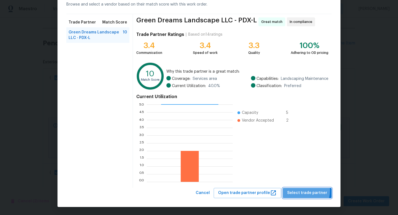
click at [305, 191] on span "Select trade partner" at bounding box center [307, 193] width 40 height 7
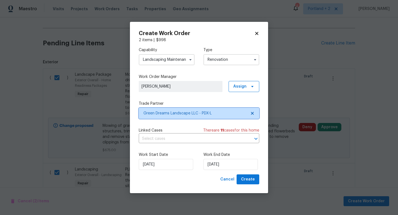
scroll to position [0, 0]
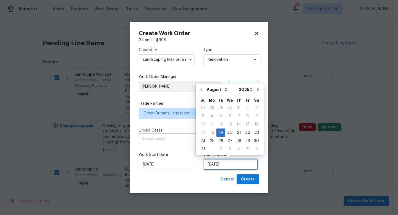
click at [232, 163] on input "[DATE]" at bounding box center [231, 164] width 54 height 11
click at [215, 140] on div "25" at bounding box center [212, 141] width 9 height 8
type input "8/25/2025"
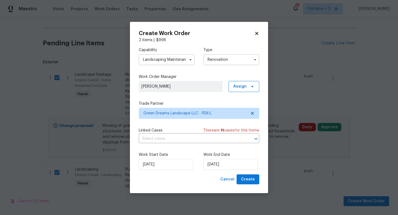
click at [260, 181] on div "Create Work Order 2 items | $ 998 Capability Landscaping Maintenance Type Renov…" at bounding box center [199, 108] width 138 height 172
click at [252, 179] on span "Create" at bounding box center [248, 179] width 14 height 7
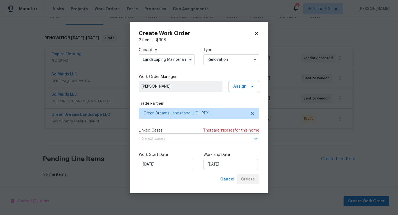
scroll to position [76, 0]
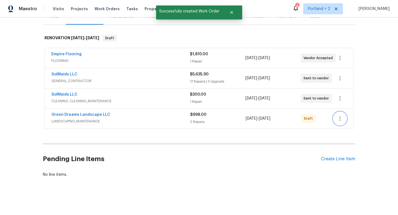
click at [339, 119] on icon "button" at bounding box center [340, 118] width 7 height 7
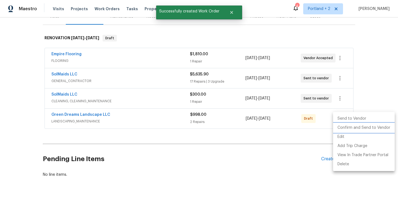
click at [347, 126] on li "Confirm and Send to Vendor" at bounding box center [364, 127] width 62 height 9
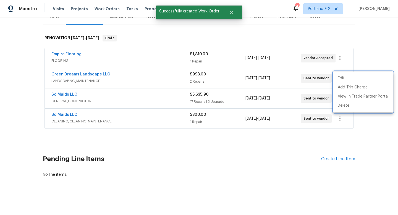
click at [37, 80] on div at bounding box center [199, 107] width 398 height 215
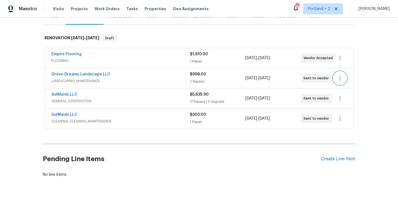
scroll to position [0, 0]
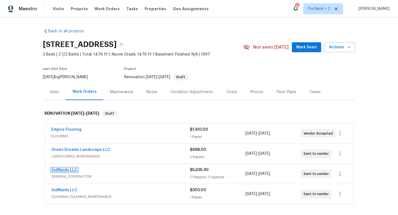
click at [69, 171] on link "SolMaids LLC" at bounding box center [64, 170] width 26 height 4
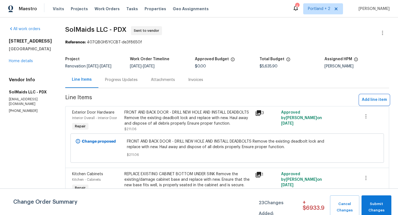
click at [365, 98] on span "Add line item" at bounding box center [374, 100] width 25 height 7
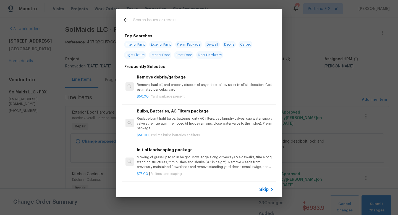
click at [199, 19] on input "text" at bounding box center [191, 21] width 117 height 8
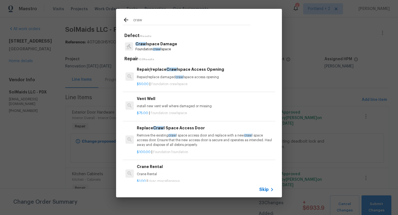
type input "craw"
click at [169, 78] on p "Repair/replace damaged craw lspace access opening" at bounding box center [205, 77] width 137 height 5
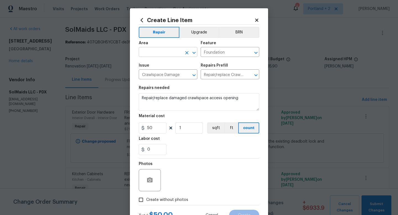
click at [170, 54] on input "text" at bounding box center [160, 52] width 43 height 9
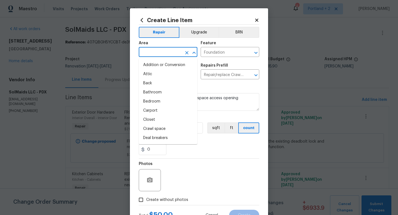
type input "A"
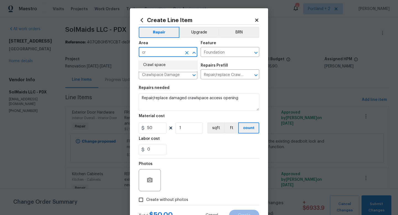
click at [172, 67] on li "Crawl space" at bounding box center [168, 65] width 59 height 9
type input "Crawl space"
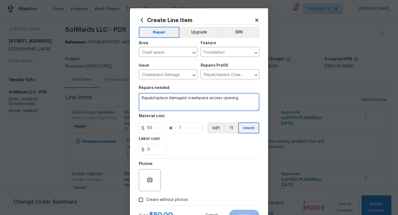
drag, startPoint x: 245, startPoint y: 98, endPoint x: 96, endPoint y: 85, distance: 150.0
click at [97, 86] on div "Create Line Item Repair Upgrade BRN Area Crawl space ​ Feature Foundation ​ Iss…" at bounding box center [199, 107] width 398 height 215
type textarea "Please inspect crawlspace and attic. Escalate any areas of concern or if repair…"
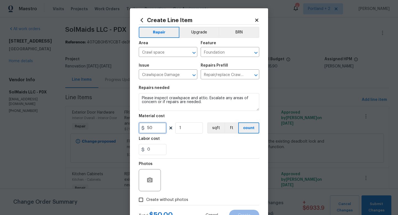
drag, startPoint x: 153, startPoint y: 126, endPoint x: 144, endPoint y: 126, distance: 8.9
click at [147, 126] on input "50" at bounding box center [153, 128] width 28 height 11
type input "40"
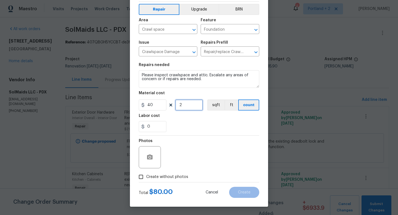
type input "2"
click at [142, 175] on input "Create without photos" at bounding box center [141, 177] width 11 height 11
checkbox input "true"
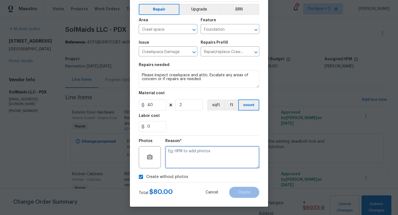
drag, startPoint x: 222, startPoint y: 159, endPoint x: 219, endPoint y: 157, distance: 4.0
click at [222, 159] on textarea at bounding box center [212, 157] width 94 height 22
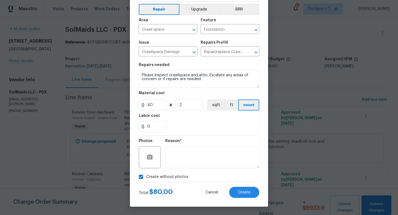
click at [253, 199] on div "Create Line Item Repair Upgrade BRN Area Crawl space ​ Feature Foundation ​ Iss…" at bounding box center [199, 96] width 138 height 222
click at [254, 194] on button "Create" at bounding box center [244, 192] width 30 height 11
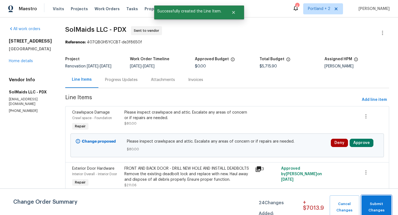
click at [375, 202] on span "Submit Changes" at bounding box center [377, 207] width 24 height 13
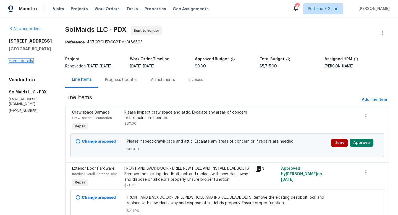
click at [26, 63] on link "Home details" at bounding box center [21, 61] width 24 height 4
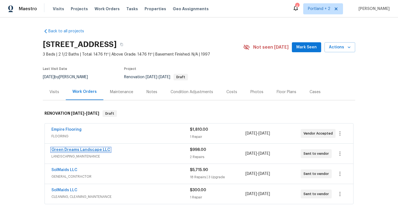
click at [93, 150] on link "Green Dreams Landscape LLC" at bounding box center [80, 150] width 59 height 4
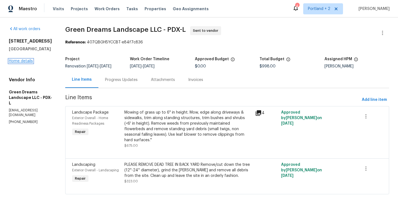
click at [28, 63] on link "Home details" at bounding box center [21, 61] width 24 height 4
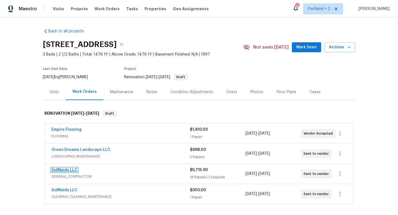
click at [70, 171] on link "SolMaids LLC" at bounding box center [64, 170] width 26 height 4
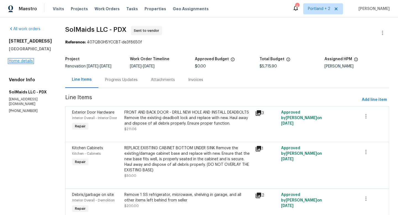
click at [23, 63] on link "Home details" at bounding box center [21, 61] width 24 height 4
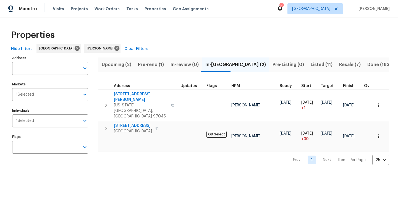
click at [311, 62] on span "Listed (11)" at bounding box center [322, 65] width 22 height 8
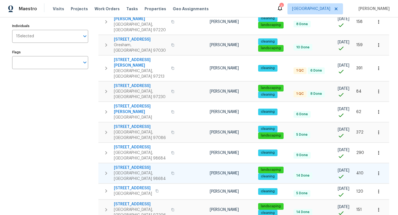
scroll to position [84, 0]
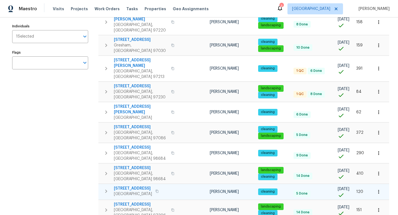
click at [159, 190] on icon "button" at bounding box center [157, 191] width 3 height 3
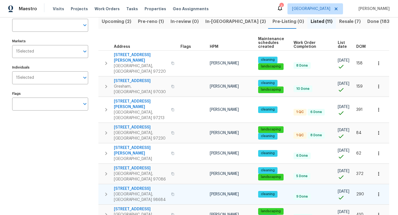
scroll to position [42, 0]
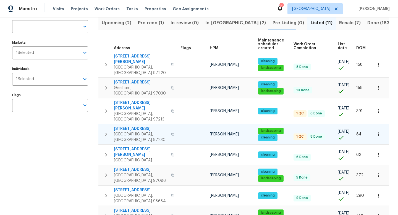
click at [171, 133] on icon "button" at bounding box center [172, 134] width 3 height 3
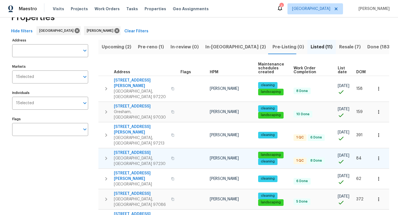
scroll to position [24, 0]
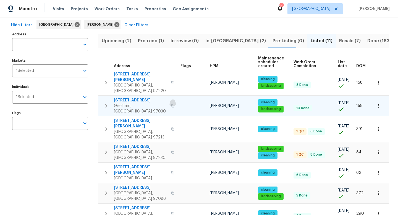
click at [171, 104] on icon "button" at bounding box center [172, 105] width 3 height 3
click at [154, 42] on span "Pre-reno (1)" at bounding box center [151, 41] width 26 height 8
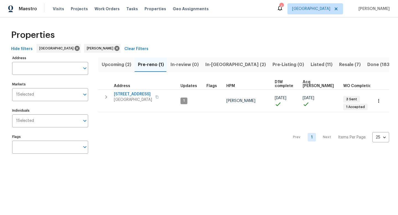
click at [122, 65] on span "Upcoming (2)" at bounding box center [117, 65] width 30 height 8
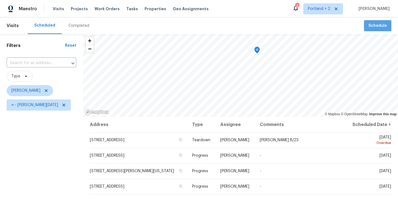
click at [383, 28] on span "Schedule" at bounding box center [378, 25] width 19 height 7
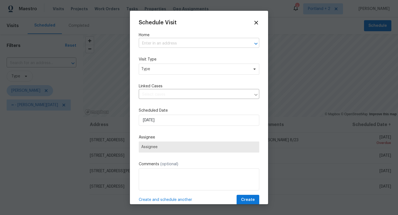
click at [196, 44] on input "text" at bounding box center [191, 43] width 105 height 9
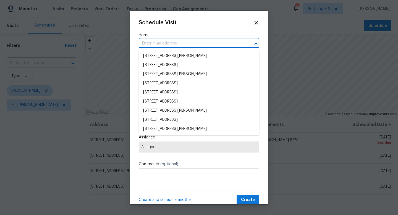
paste input "[STREET_ADDRESS]"
type input "[STREET_ADDRESS]"
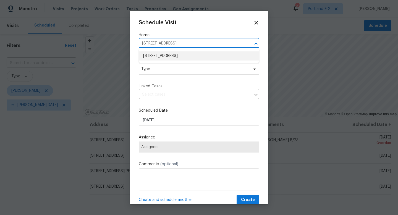
click at [189, 58] on li "[STREET_ADDRESS]" at bounding box center [199, 55] width 121 height 9
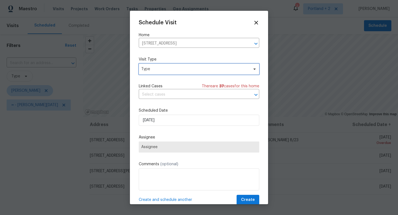
click at [182, 70] on span "Type" at bounding box center [195, 69] width 108 height 6
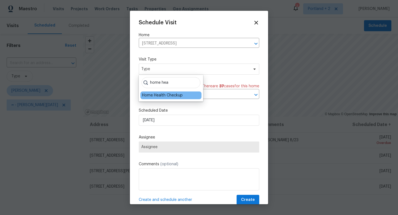
type input "home hea"
click at [167, 95] on div "Home Health Checkup" at bounding box center [162, 96] width 41 height 6
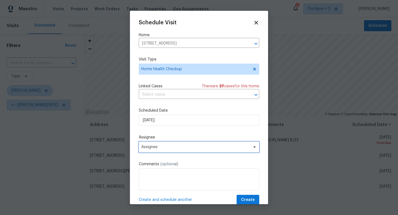
click at [169, 149] on span "Assignee" at bounding box center [195, 147] width 108 height 4
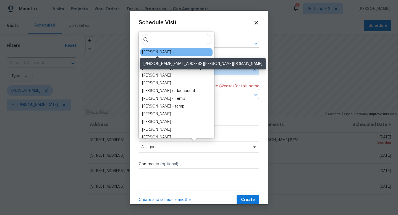
click at [168, 54] on div "[PERSON_NAME]" at bounding box center [156, 53] width 29 height 6
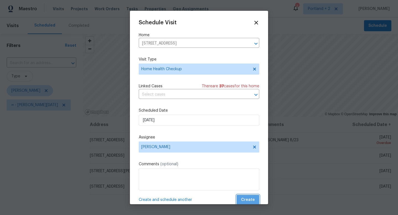
click at [252, 202] on span "Create" at bounding box center [248, 200] width 14 height 7
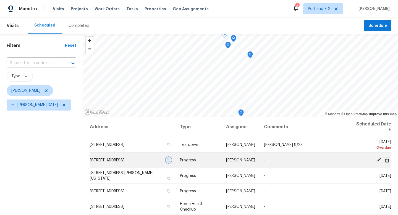
click at [167, 162] on icon "button" at bounding box center [168, 160] width 3 height 3
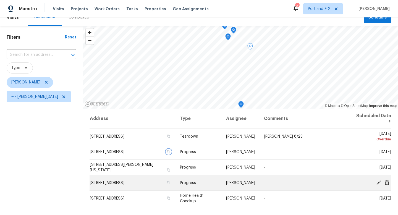
scroll to position [7, 0]
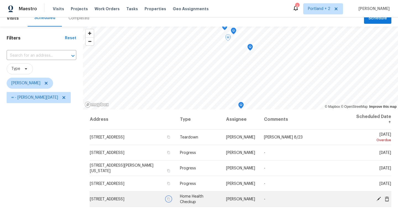
click at [167, 199] on icon "button" at bounding box center [168, 199] width 3 height 3
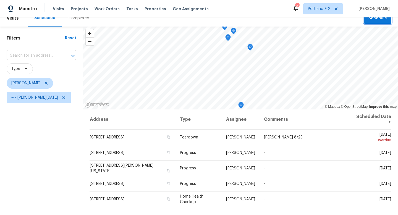
click at [375, 20] on span "Schedule" at bounding box center [378, 18] width 19 height 7
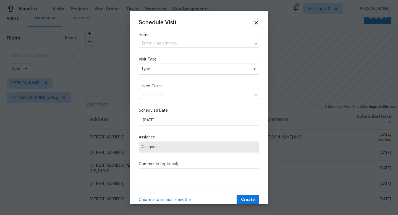
click at [194, 42] on input "text" at bounding box center [191, 43] width 105 height 9
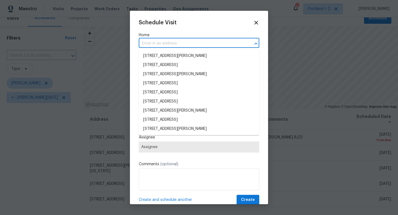
paste input "[STREET_ADDRESS]"
type input "[STREET_ADDRESS]"
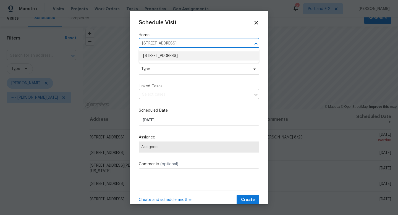
click at [188, 56] on li "[STREET_ADDRESS]" at bounding box center [199, 55] width 121 height 9
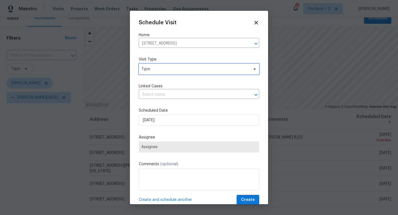
click at [176, 72] on span "Type" at bounding box center [199, 69] width 121 height 11
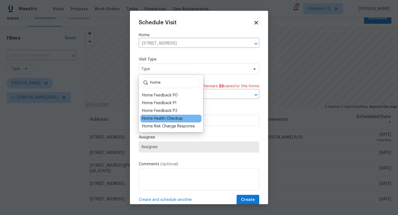
type input "home"
click at [173, 117] on div "Home Health Checkup" at bounding box center [162, 119] width 41 height 6
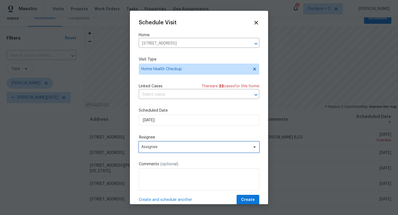
click at [174, 145] on span "Assignee" at bounding box center [199, 147] width 121 height 11
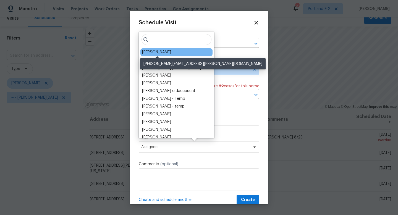
click at [164, 52] on div "[PERSON_NAME]" at bounding box center [156, 53] width 29 height 6
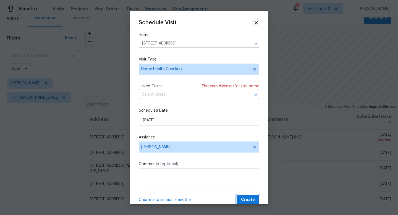
click at [248, 198] on span "Create" at bounding box center [248, 200] width 14 height 7
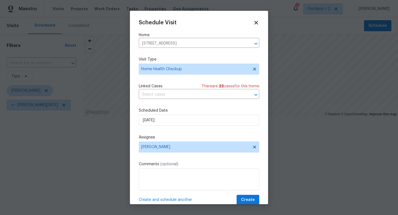
scroll to position [0, 0]
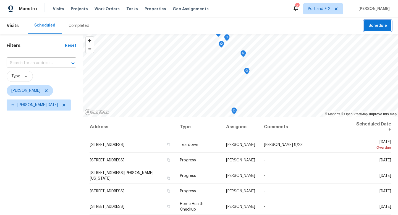
click at [378, 25] on span "Schedule" at bounding box center [378, 25] width 19 height 7
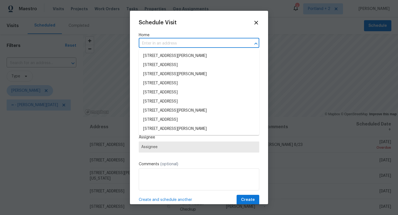
click at [160, 41] on input "text" at bounding box center [191, 43] width 105 height 9
paste input "[STREET_ADDRESS][PERSON_NAME]"
type input "[STREET_ADDRESS][PERSON_NAME]"
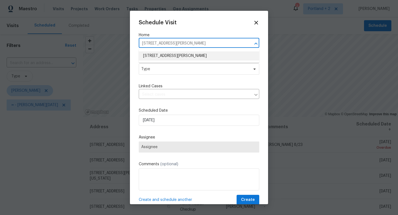
click at [165, 58] on li "[STREET_ADDRESS][PERSON_NAME]" at bounding box center [199, 55] width 121 height 9
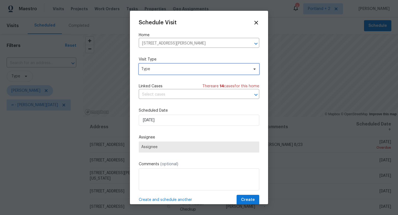
click at [165, 72] on span "Type" at bounding box center [199, 69] width 121 height 11
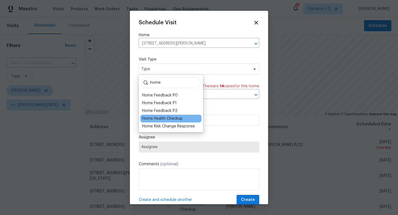
type input "home"
click at [169, 119] on div "Home Health Checkup" at bounding box center [162, 119] width 41 height 6
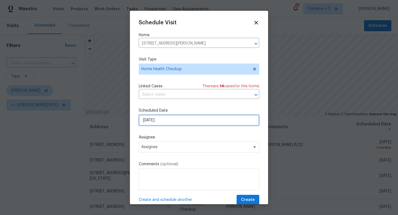
click at [173, 122] on input "[DATE]" at bounding box center [199, 120] width 121 height 11
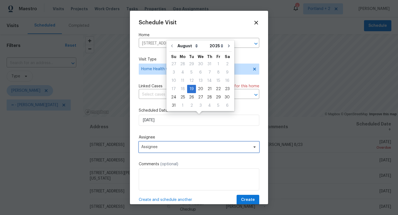
click at [175, 146] on span "Assignee" at bounding box center [195, 147] width 108 height 4
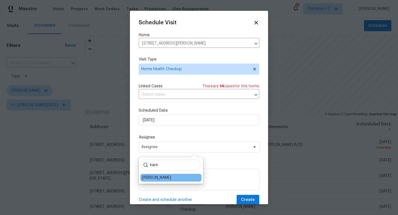
type input "kare"
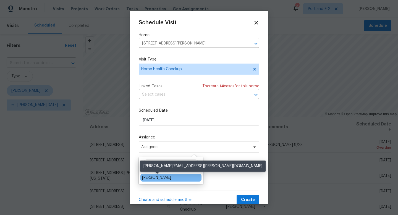
click at [166, 175] on div "[PERSON_NAME]" at bounding box center [156, 178] width 29 height 6
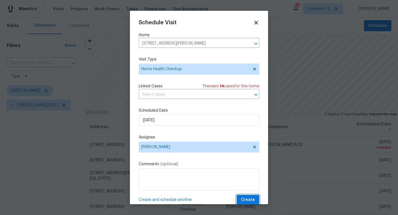
click at [254, 199] on span "Create" at bounding box center [248, 200] width 14 height 7
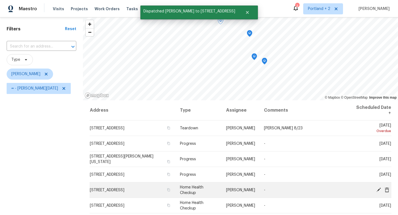
scroll to position [40, 0]
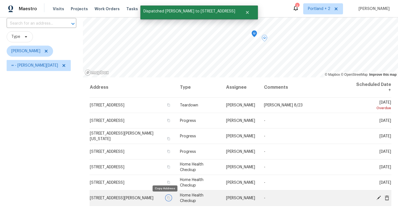
click at [167, 197] on icon "button" at bounding box center [168, 197] width 3 height 3
